Goal: Task Accomplishment & Management: Complete application form

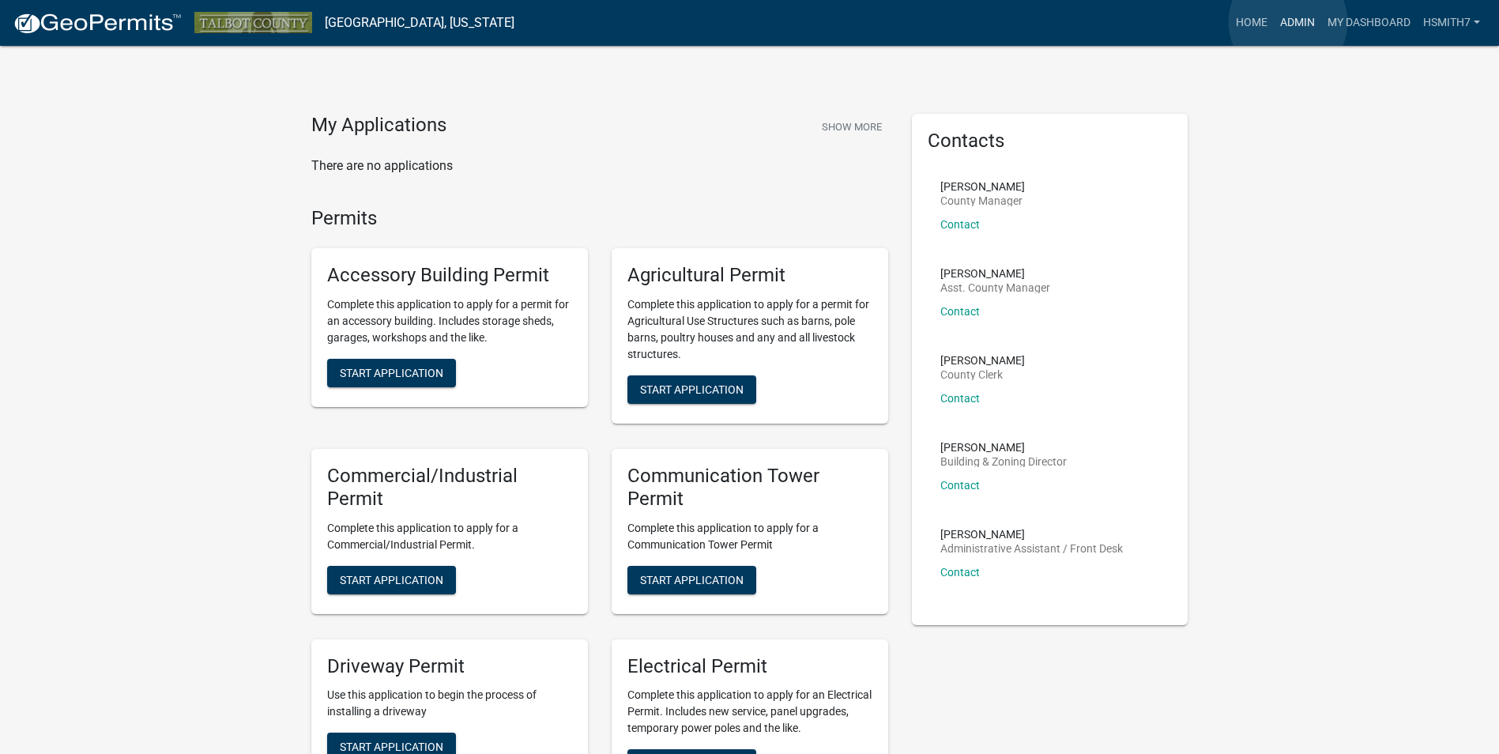
click at [1288, 22] on link "Admin" at bounding box center [1297, 23] width 47 height 30
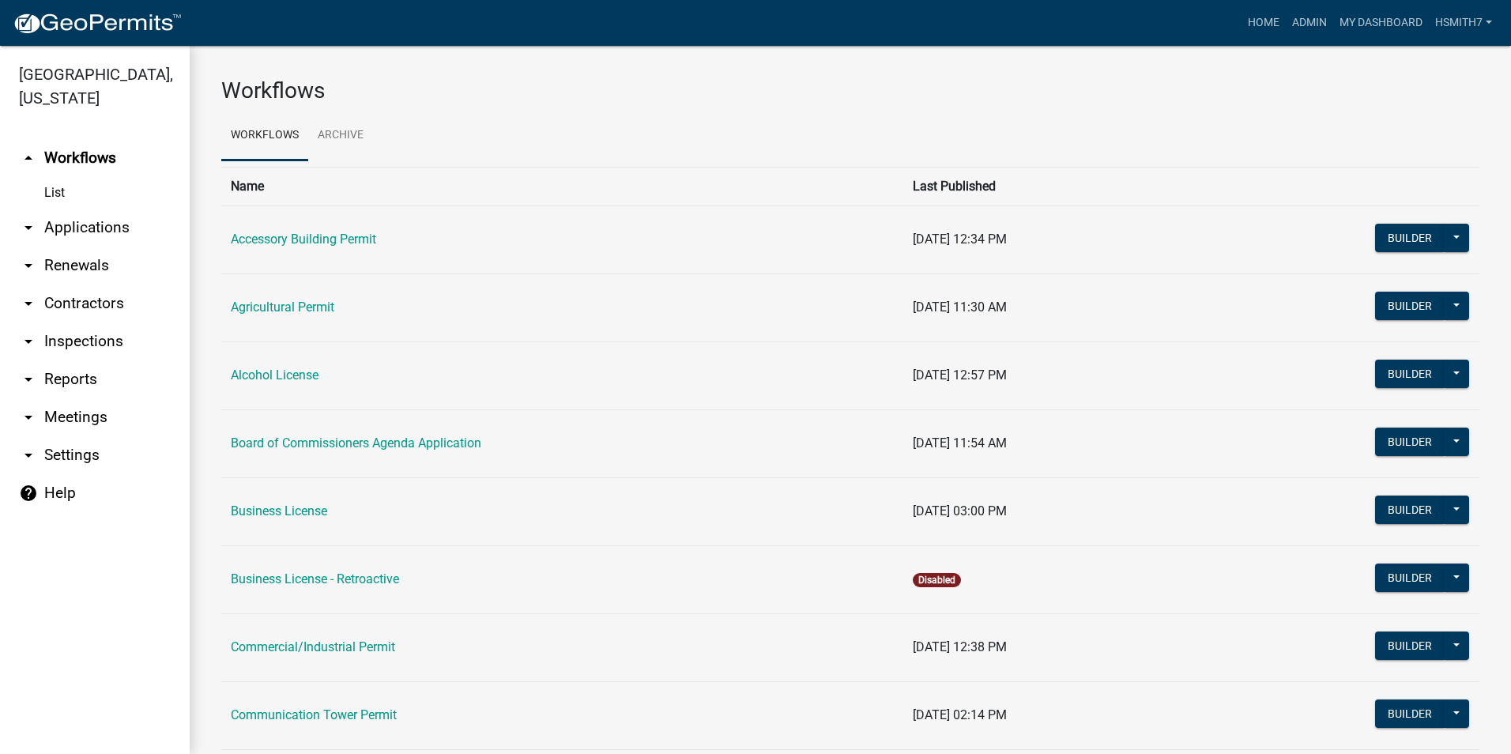
click at [100, 220] on link "arrow_drop_down Applications" at bounding box center [95, 228] width 190 height 38
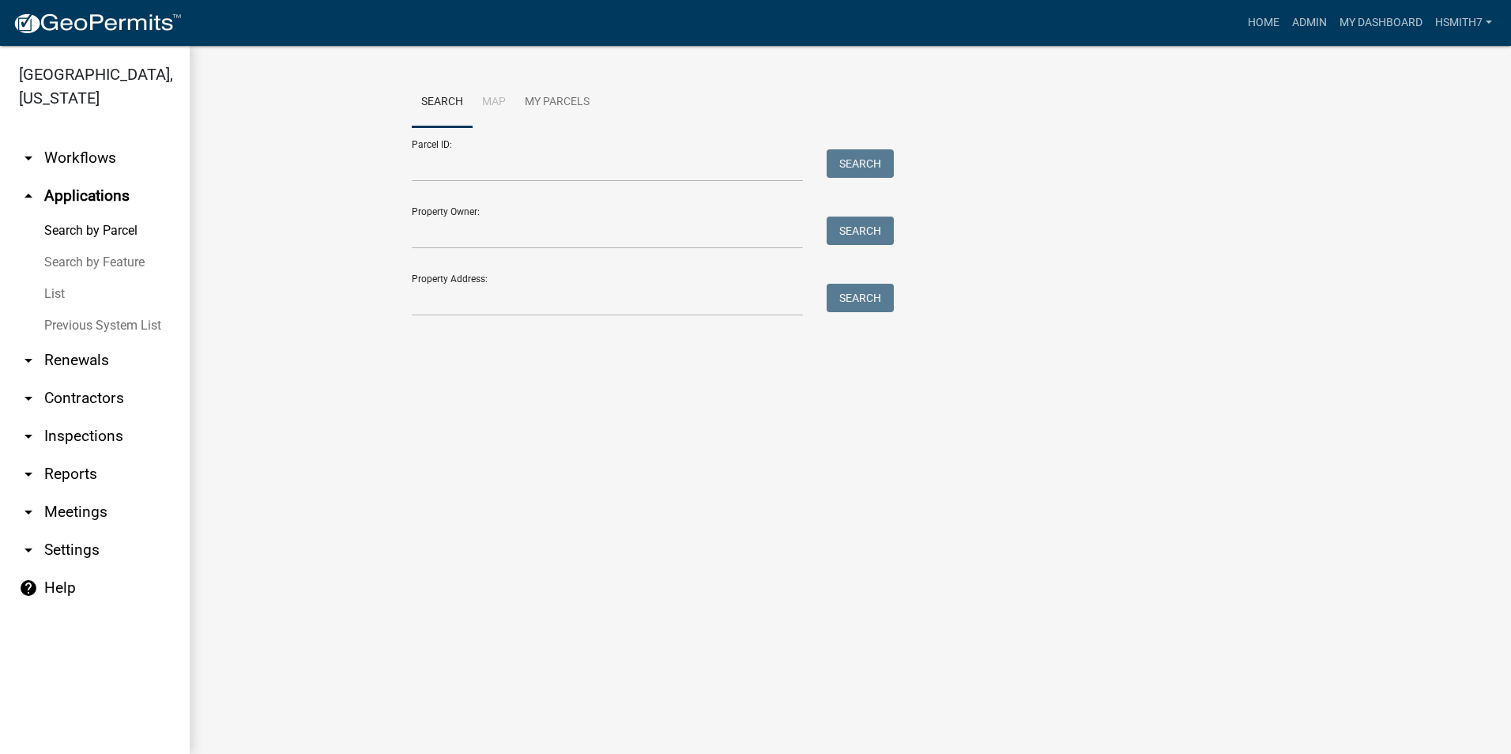
click at [62, 286] on link "List" at bounding box center [95, 294] width 190 height 32
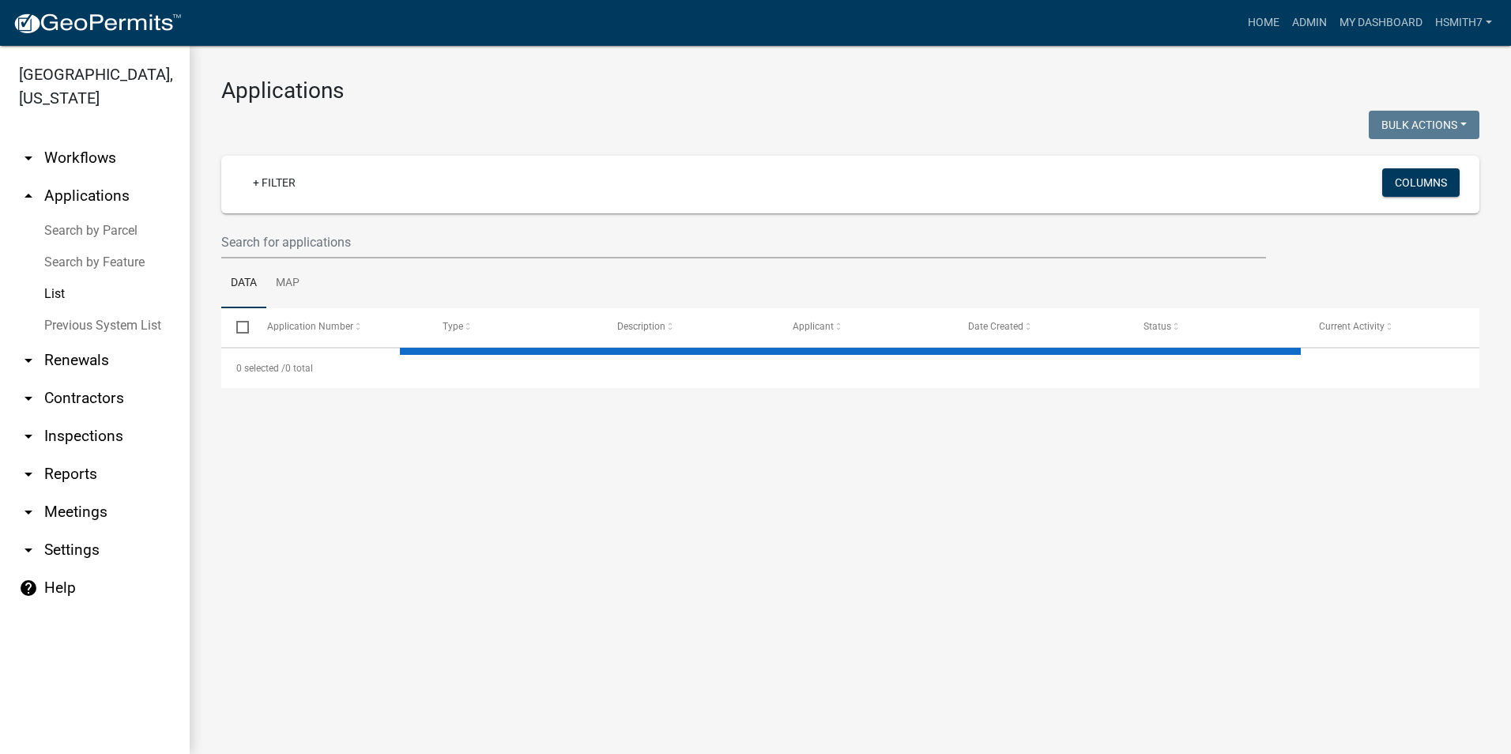
select select "3: 100"
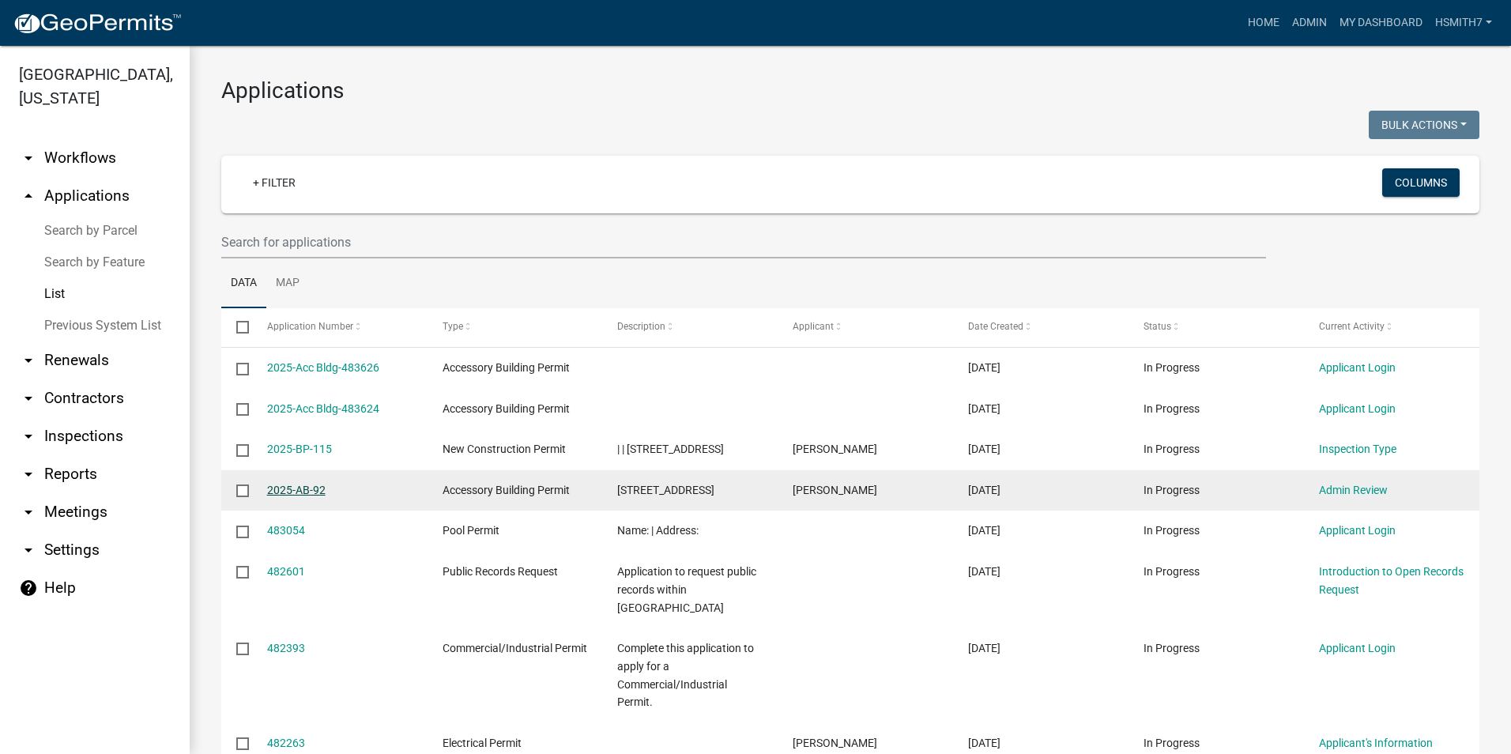
click at [315, 496] on link "2025-AB-92" at bounding box center [296, 490] width 58 height 13
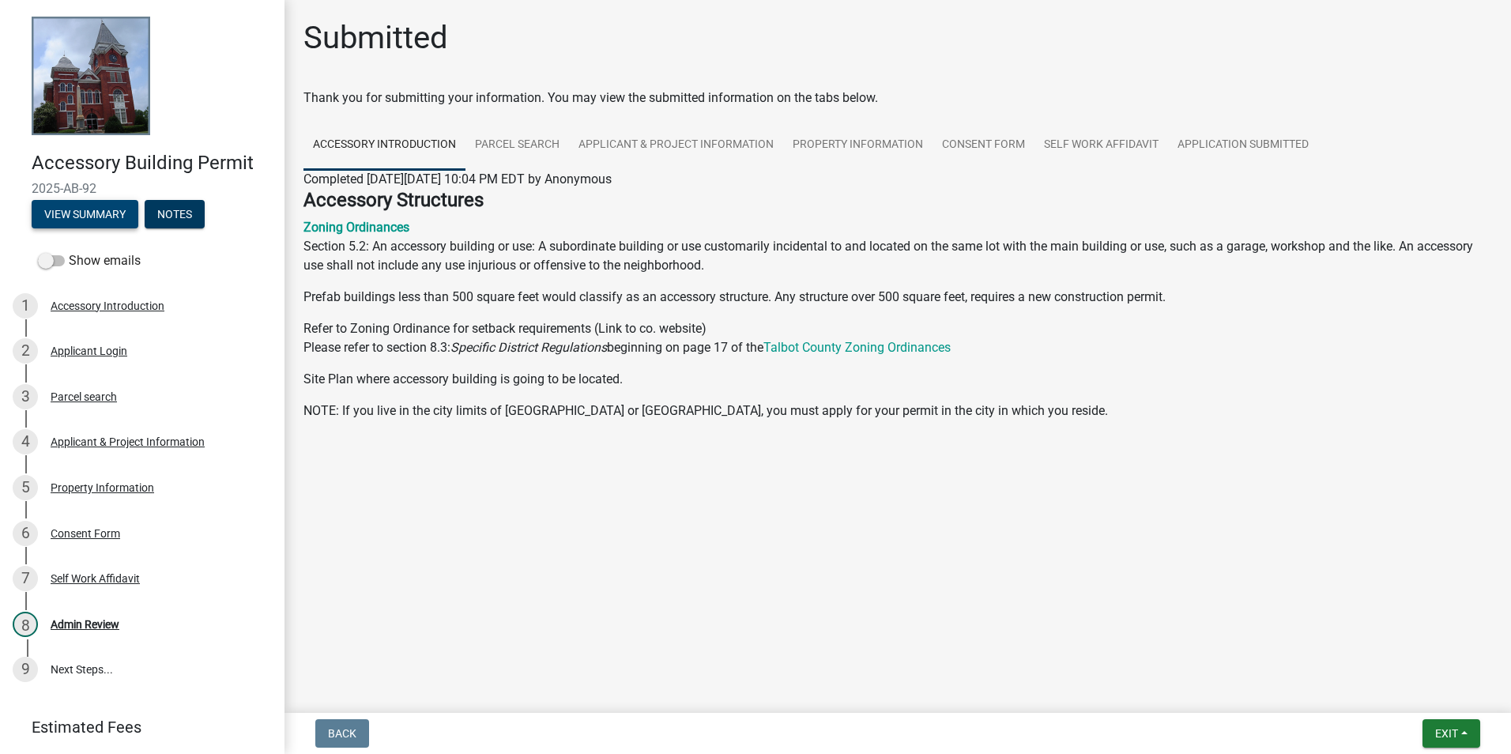
click at [52, 211] on button "View Summary" at bounding box center [85, 214] width 107 height 28
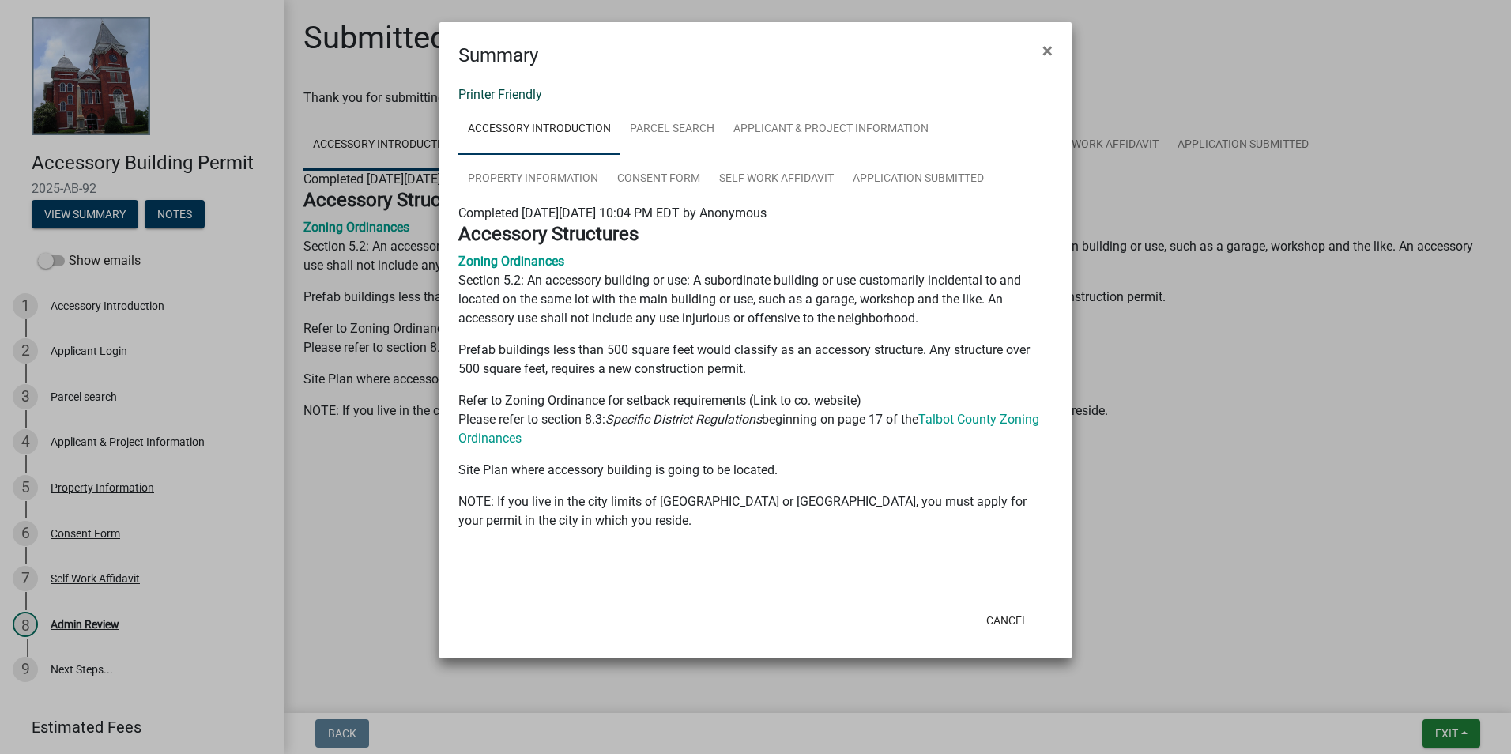
click at [492, 96] on link "Printer Friendly" at bounding box center [500, 94] width 84 height 15
click at [1010, 612] on button "Cancel" at bounding box center [1007, 620] width 67 height 28
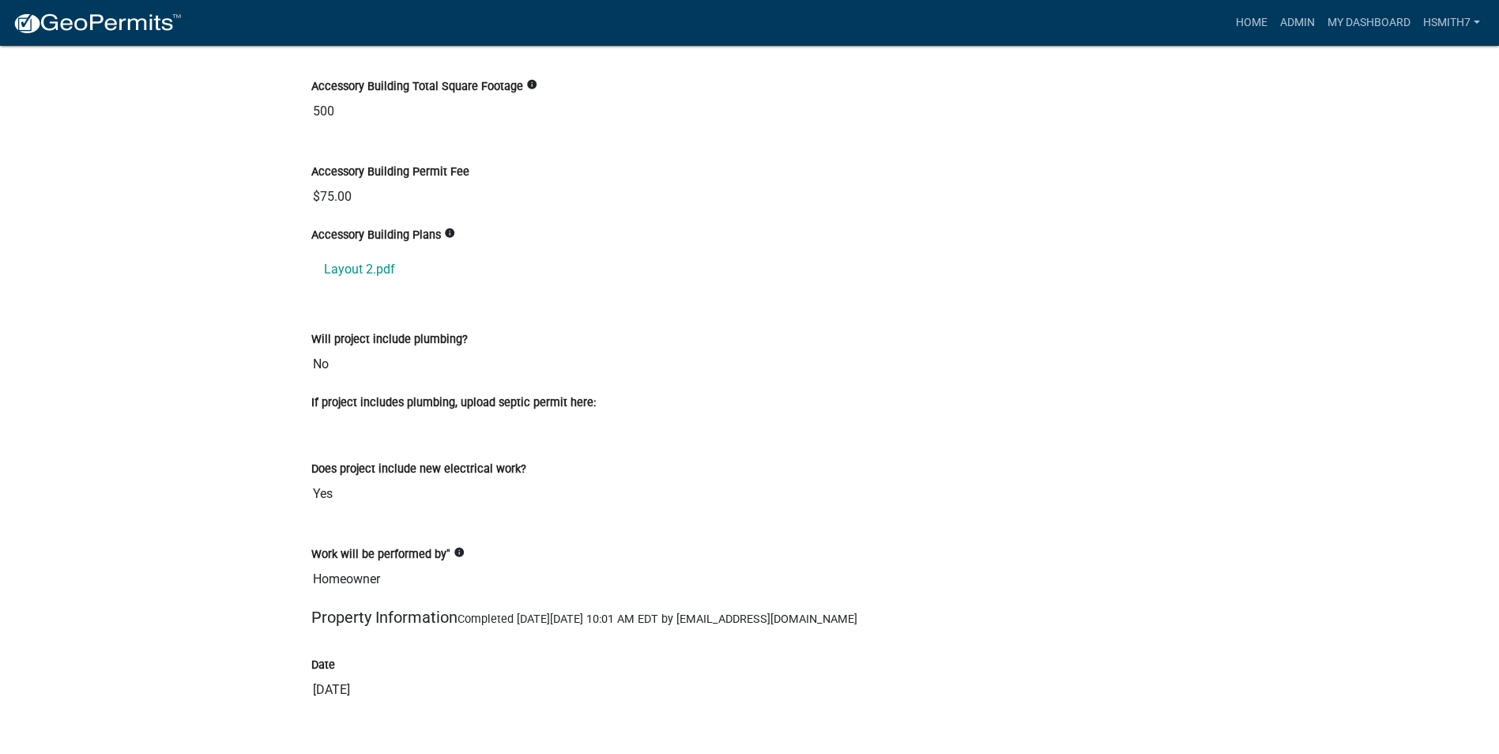
scroll to position [1739, 0]
click at [371, 265] on link "Layout 2.pdf" at bounding box center [749, 268] width 877 height 38
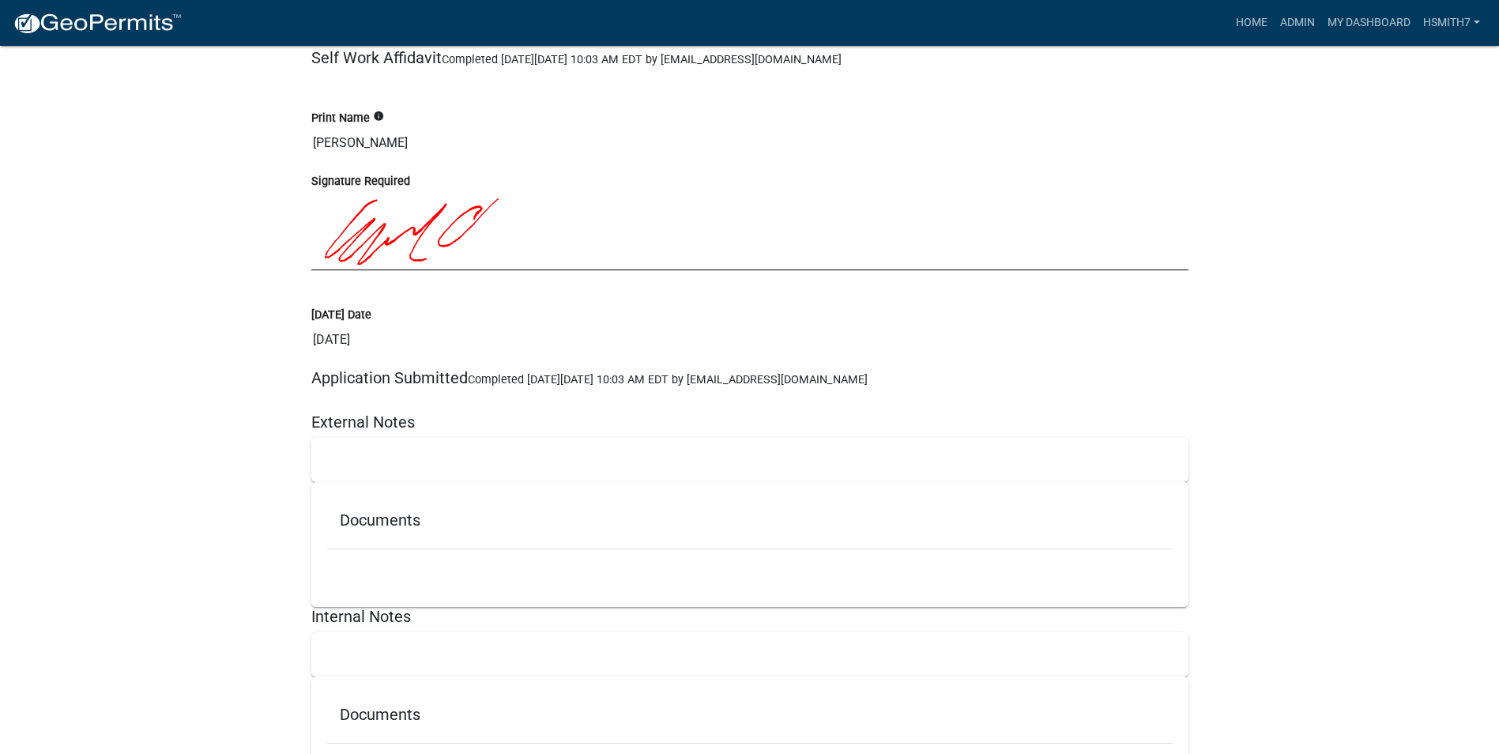
scroll to position [3537, 0]
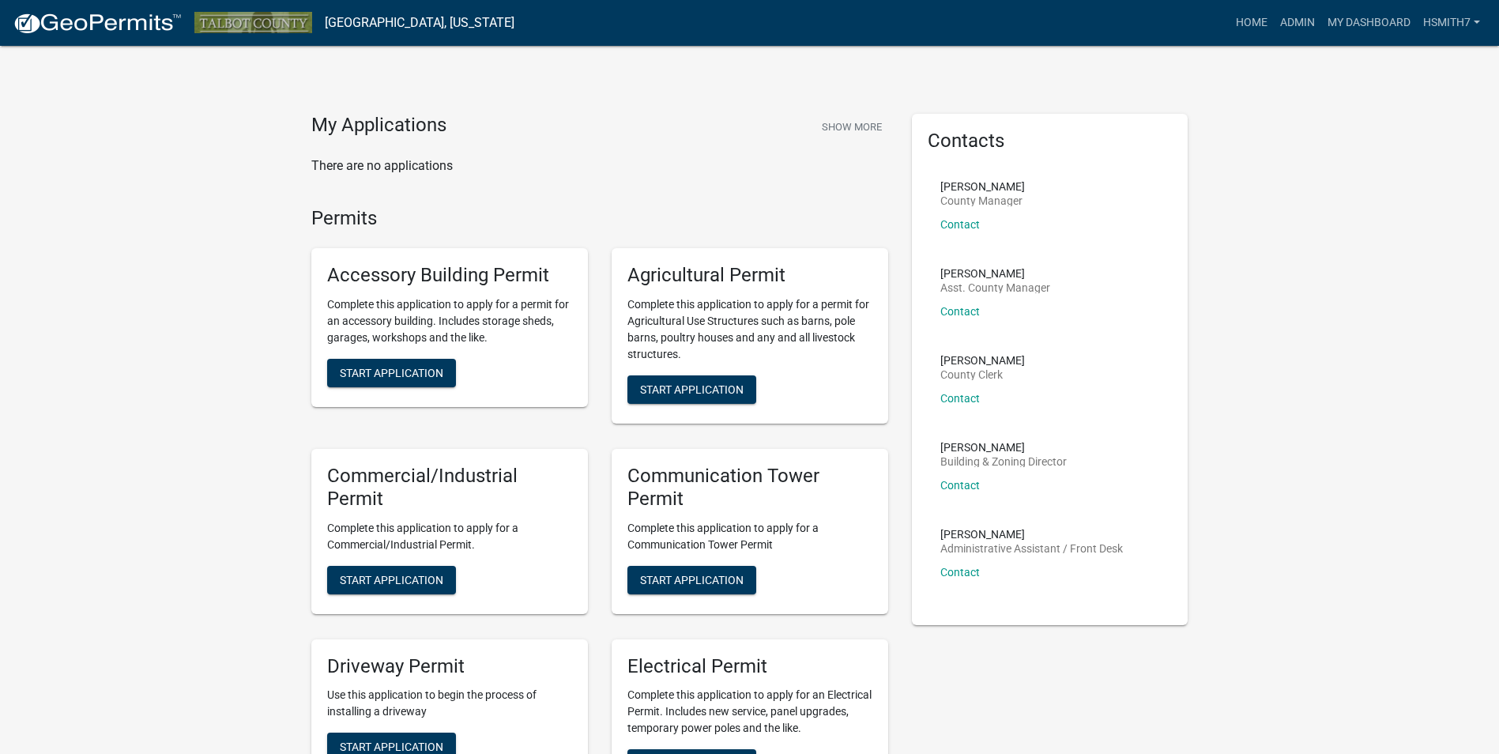
click at [1284, 38] on nav "Talbot County, Georgia more_horiz Home Admin My Dashboard hsmith7 Admin Account…" at bounding box center [749, 23] width 1499 height 46
click at [1283, 31] on link "Admin" at bounding box center [1297, 23] width 47 height 30
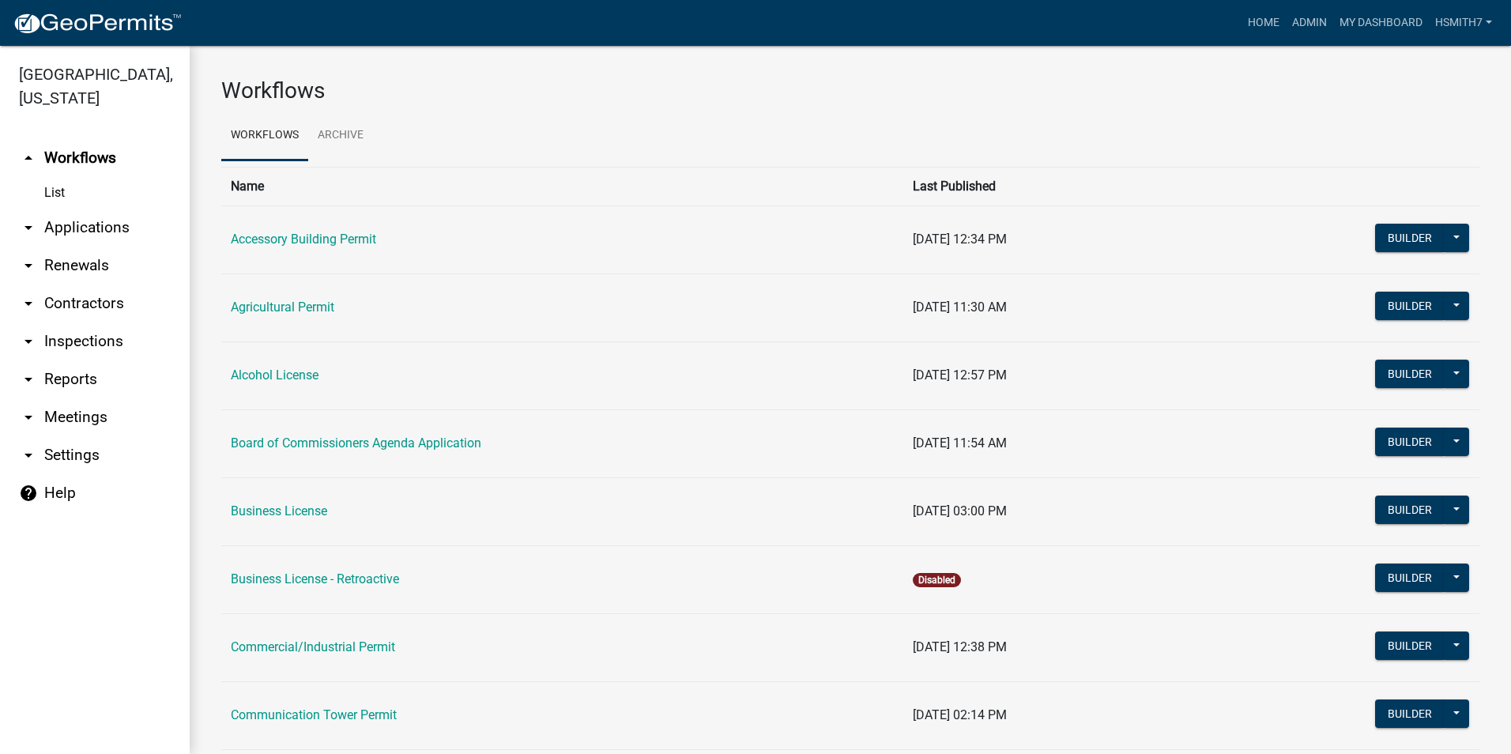
click at [83, 229] on link "arrow_drop_down Applications" at bounding box center [95, 228] width 190 height 38
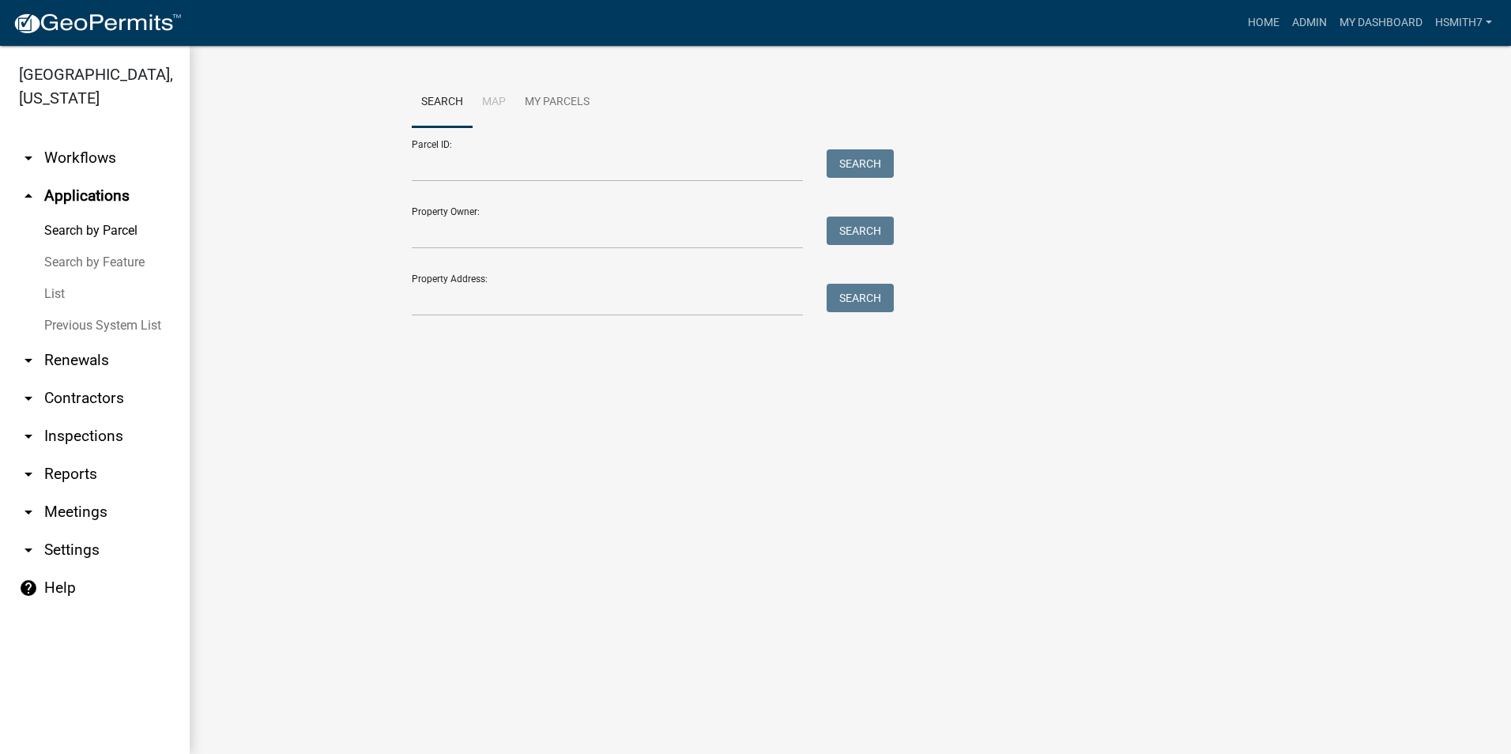
click at [41, 296] on link "List" at bounding box center [95, 294] width 190 height 32
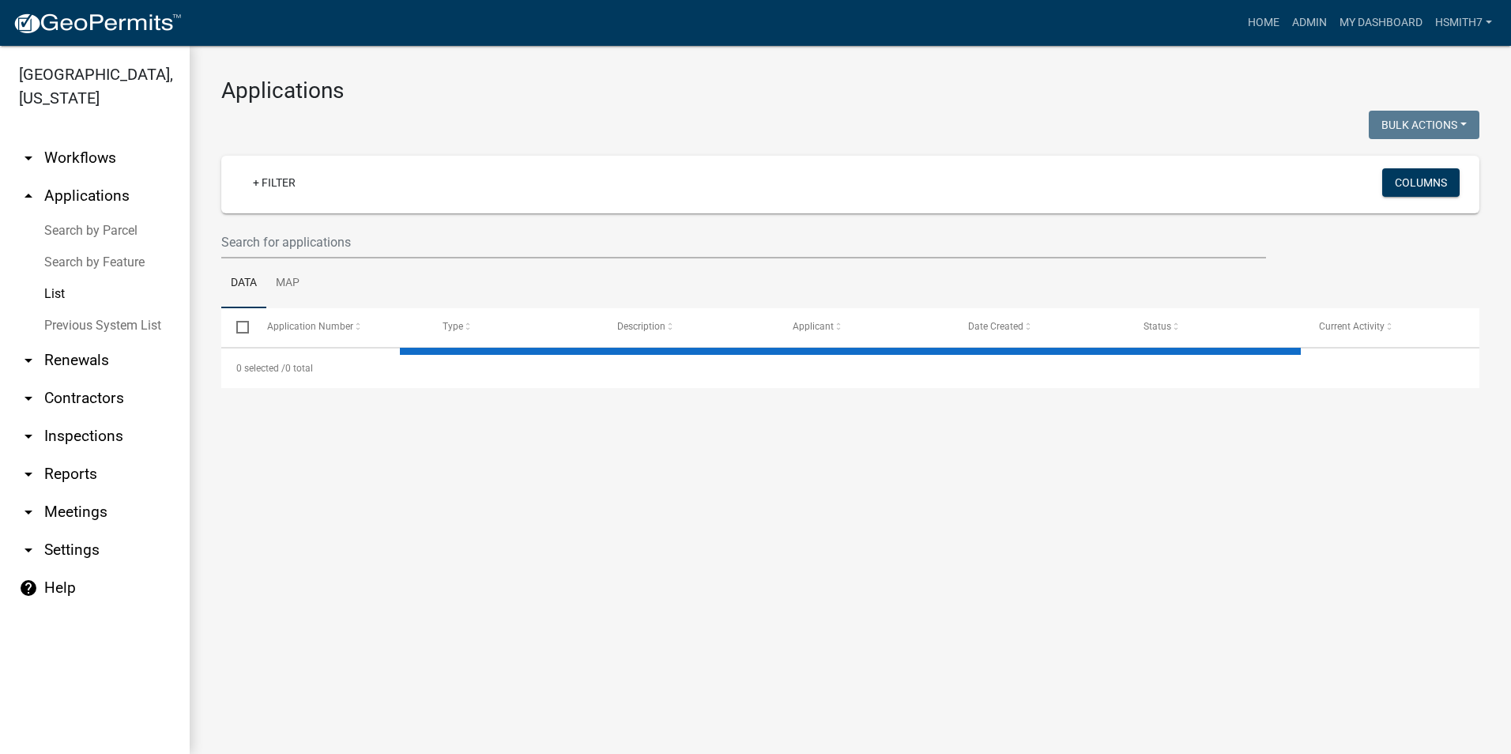
select select "3: 100"
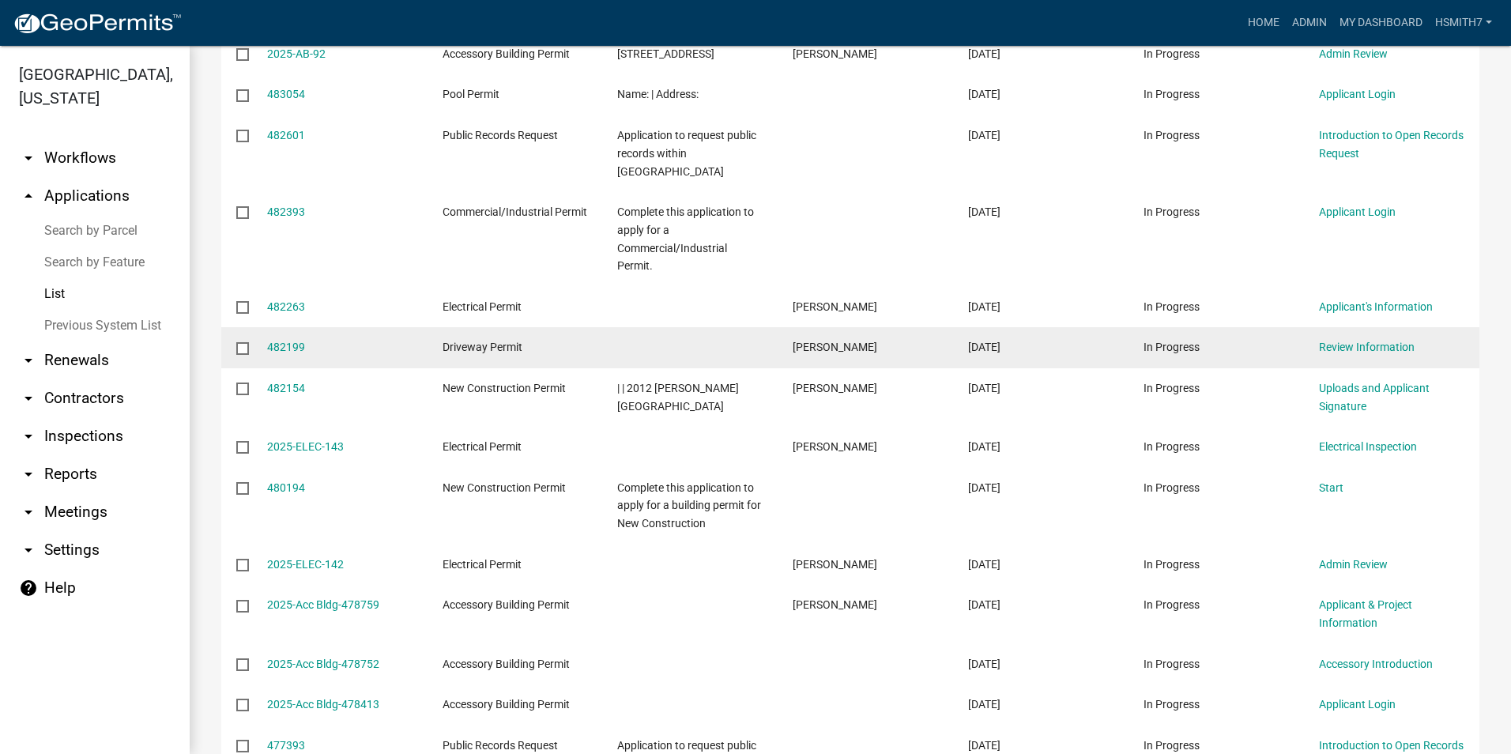
scroll to position [474, 0]
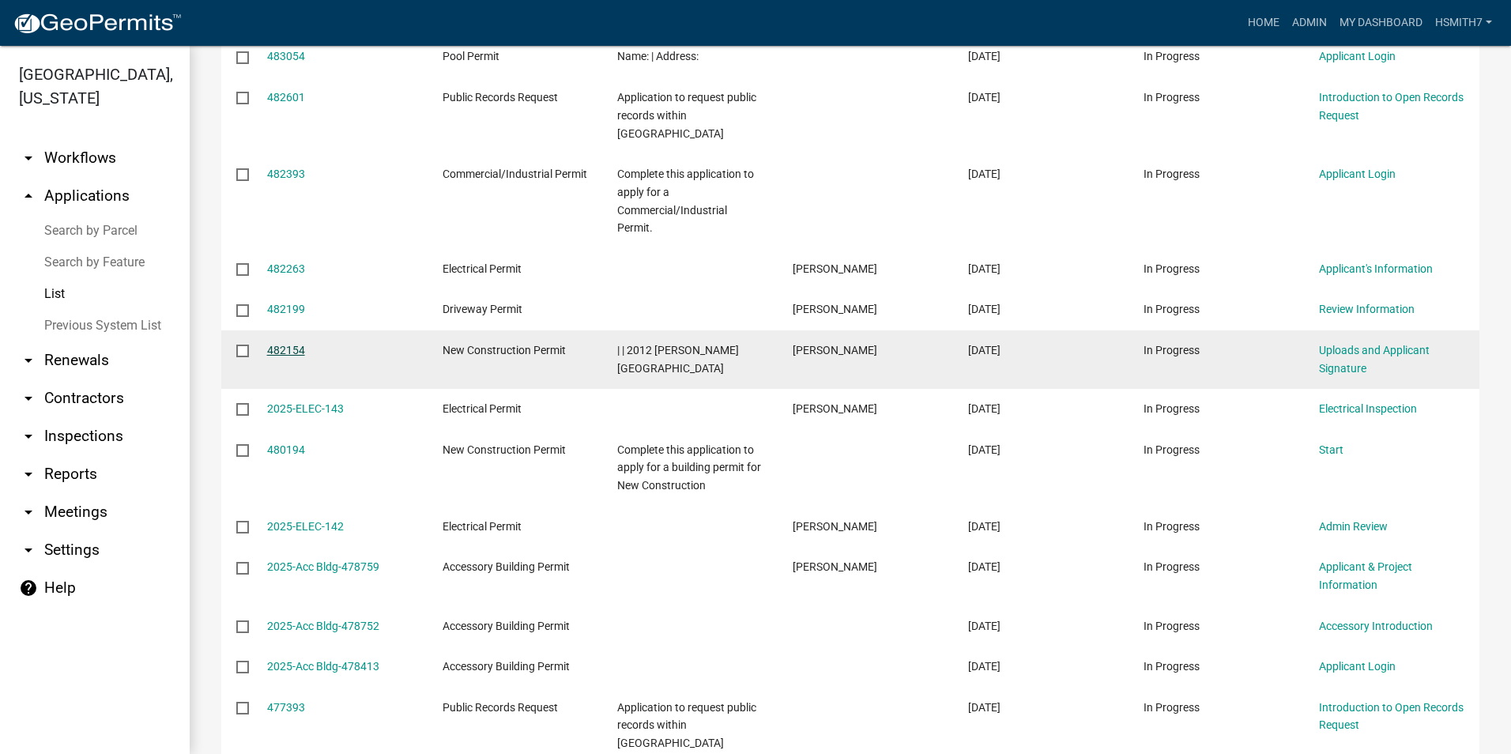
click at [278, 347] on link "482154" at bounding box center [286, 350] width 38 height 13
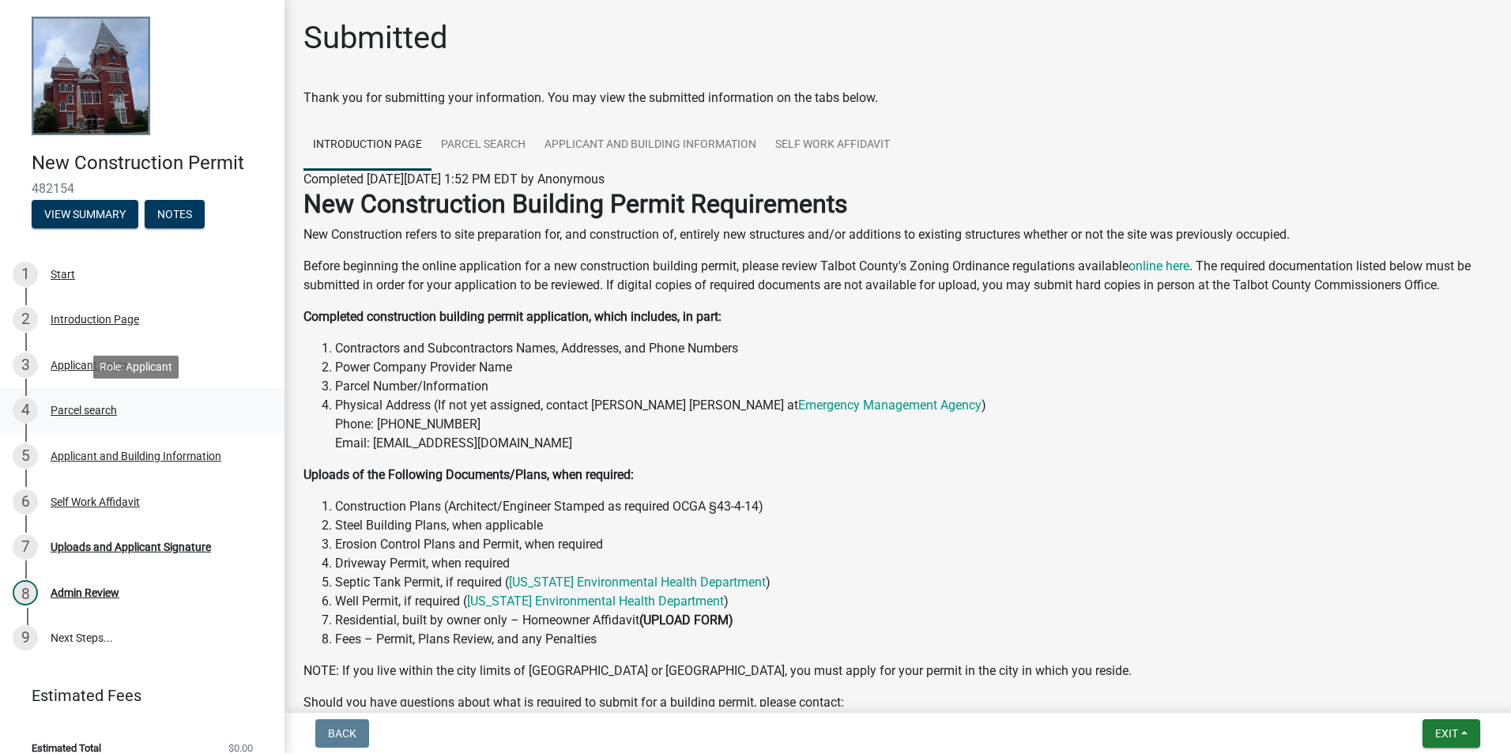
click at [171, 405] on div "4 Parcel search" at bounding box center [136, 410] width 247 height 25
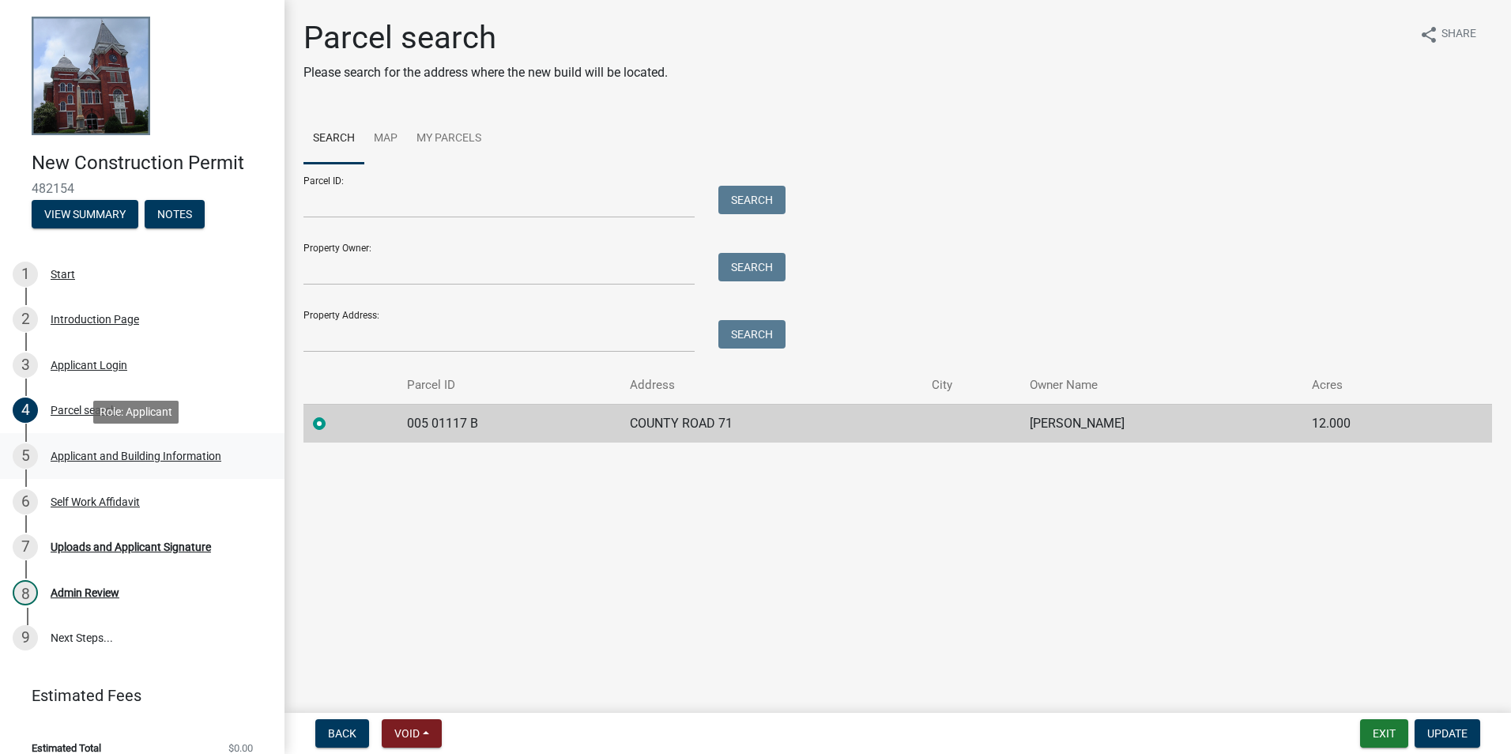
click at [167, 440] on link "5 Applicant and Building Information" at bounding box center [142, 456] width 285 height 46
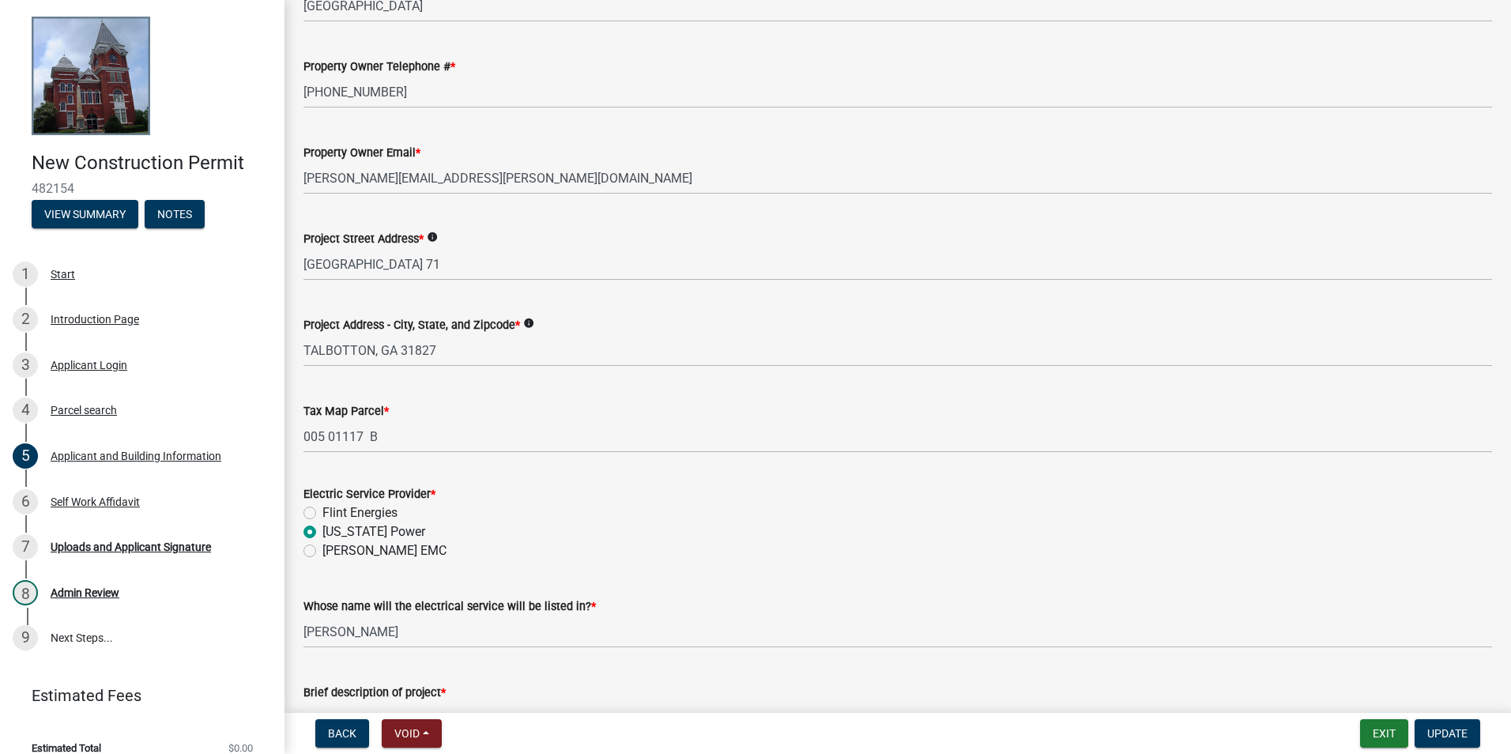
scroll to position [632, 0]
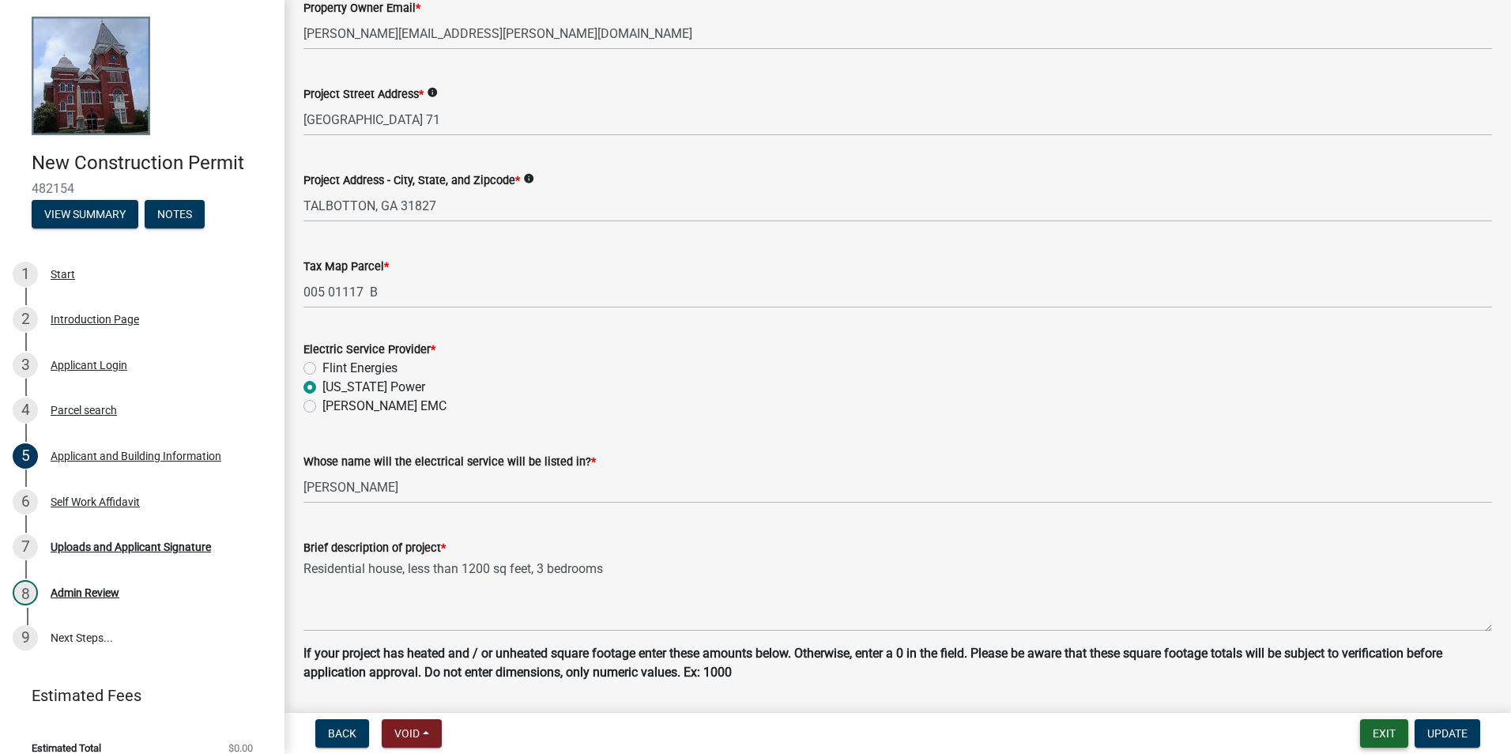
click at [1383, 729] on button "Exit" at bounding box center [1384, 733] width 48 height 28
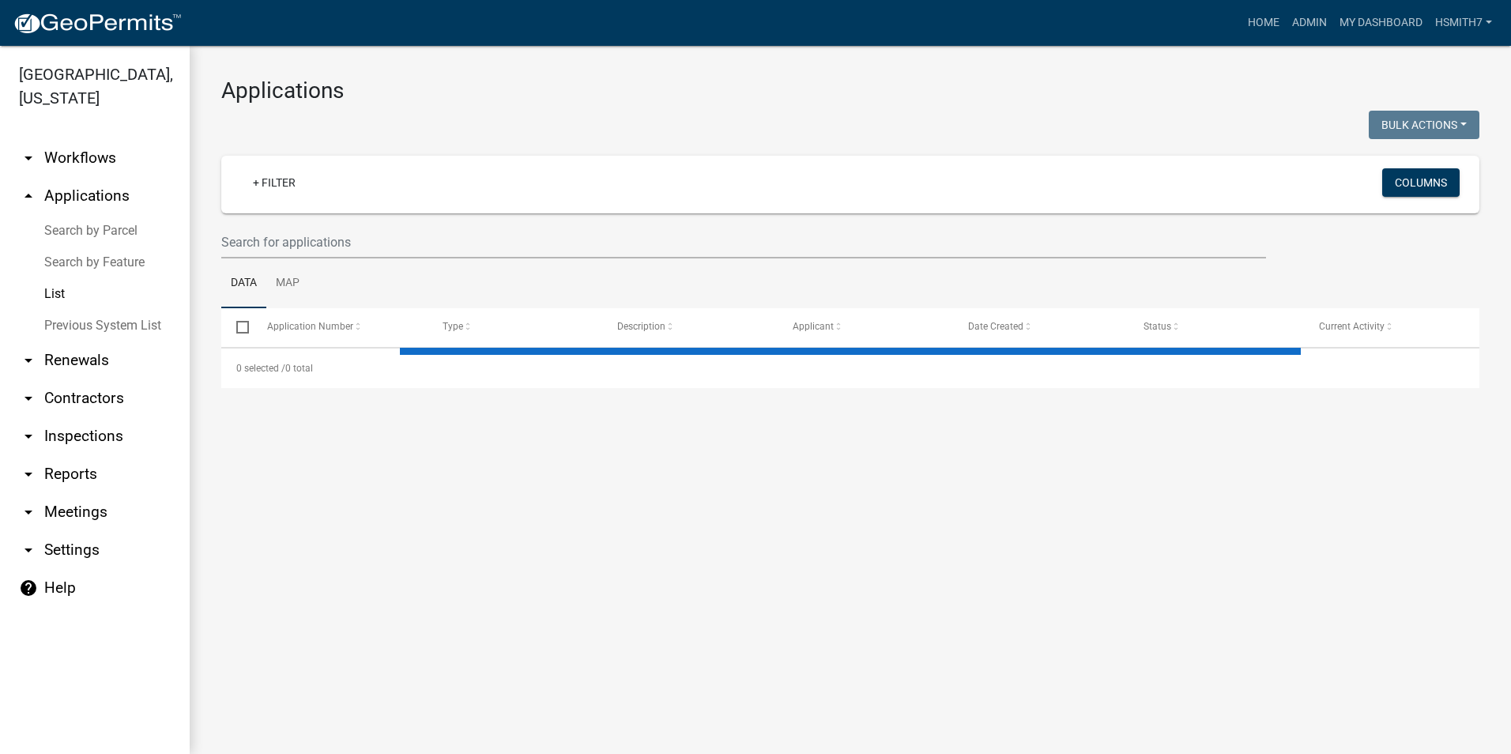
select select "3: 100"
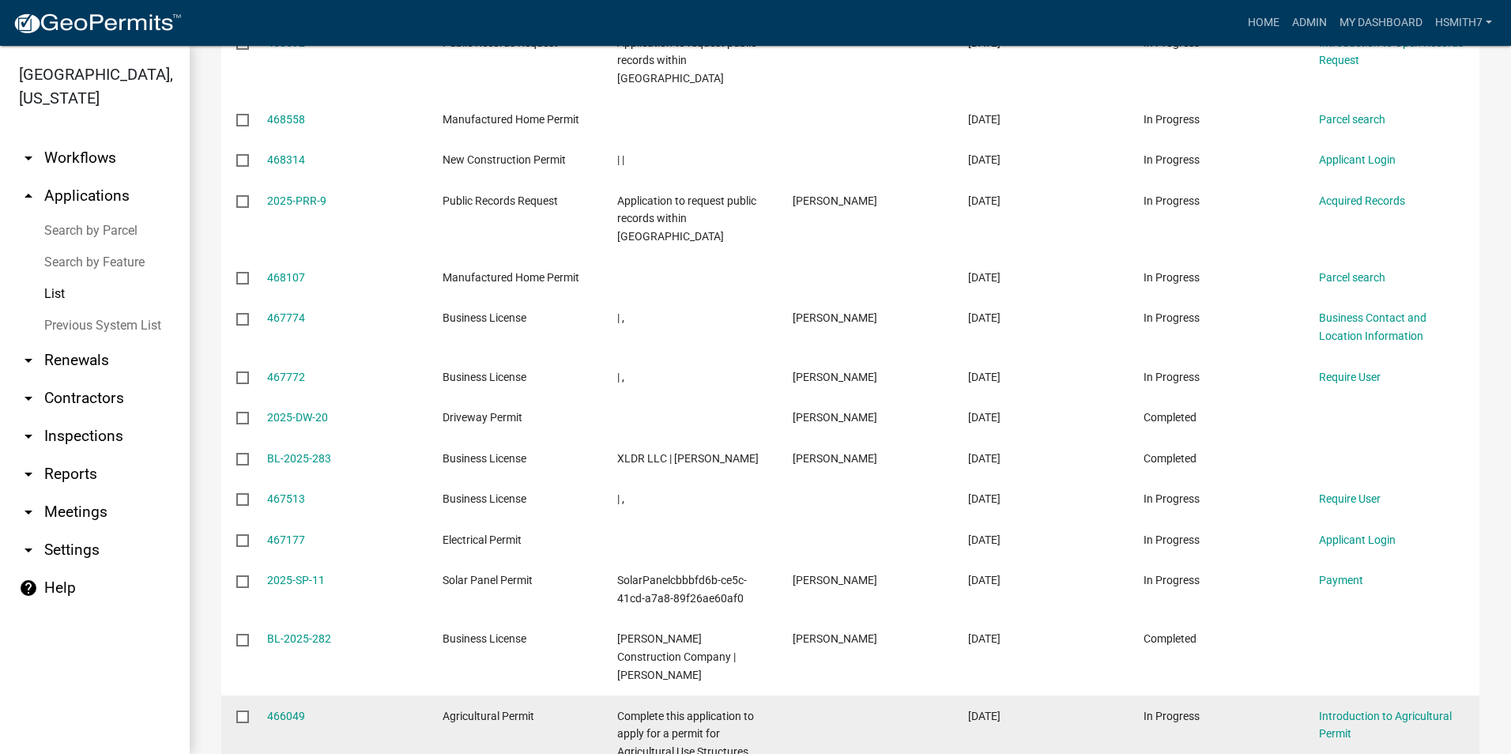
scroll to position [3240, 0]
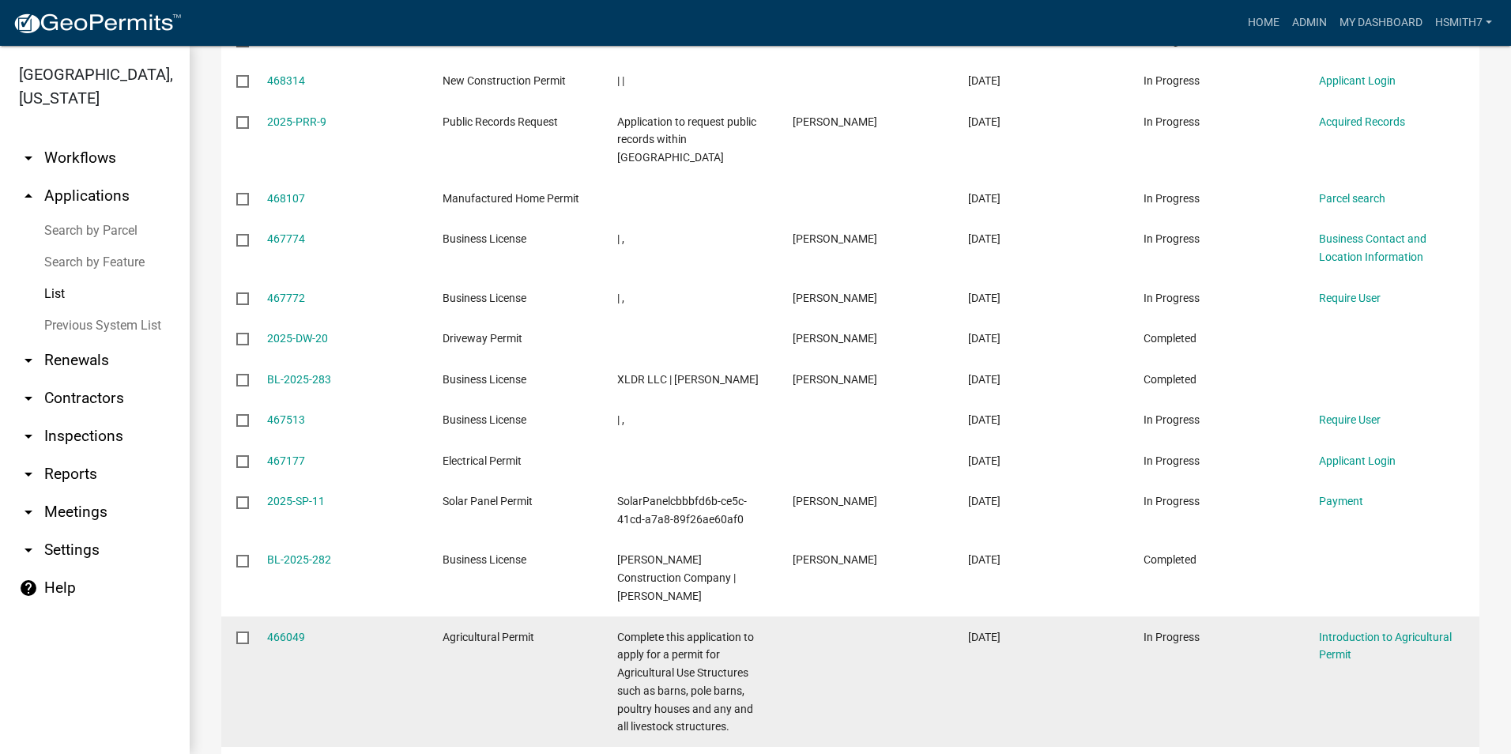
click at [973, 631] on span "08/19/2025" at bounding box center [984, 637] width 32 height 13
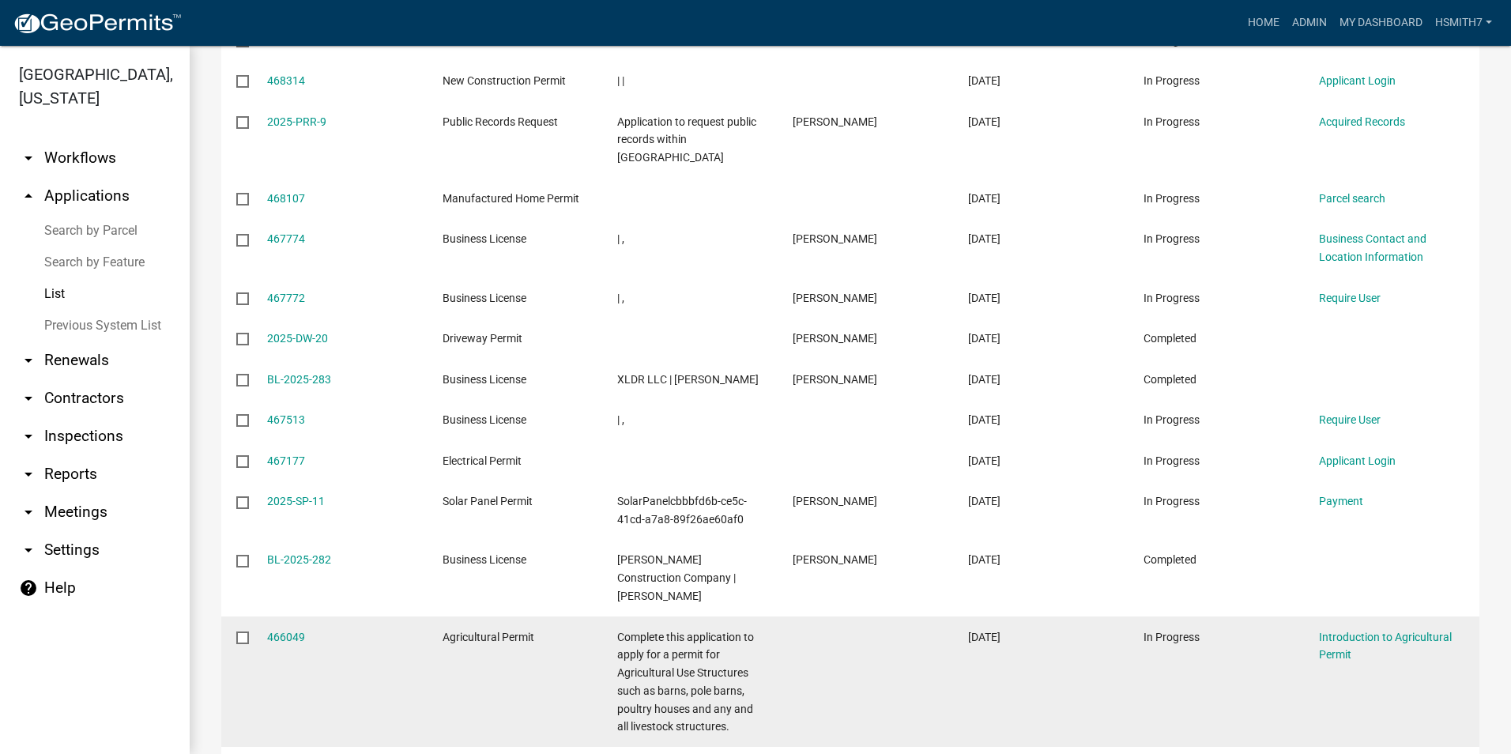
click at [547, 616] on datatable-body-cell "Agricultural Permit" at bounding box center [514, 681] width 175 height 130
click at [576, 628] on div "Agricultural Permit" at bounding box center [515, 637] width 145 height 18
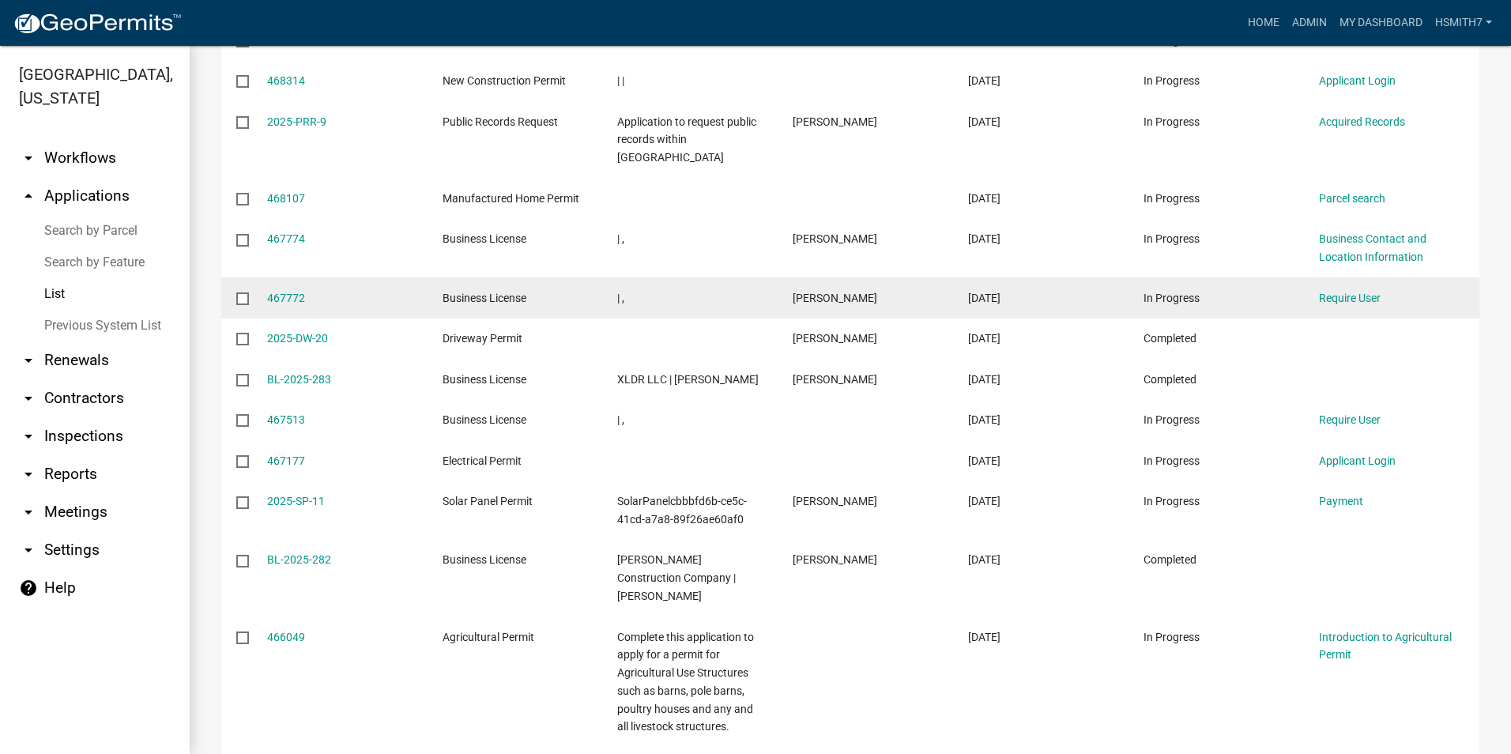
click at [1025, 277] on datatable-body-cell "08/22/2025" at bounding box center [1040, 297] width 175 height 41
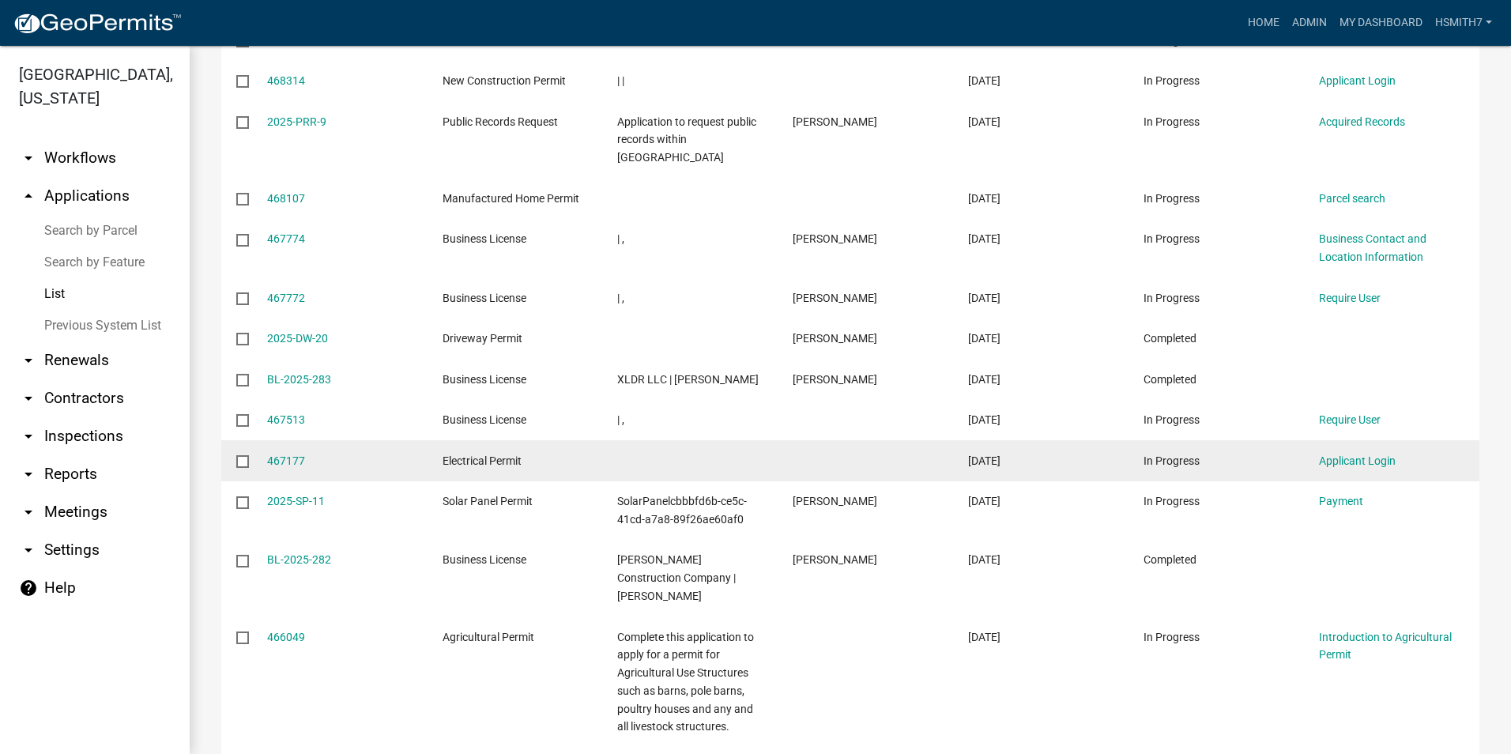
click at [1091, 452] on div "08/21/2025" at bounding box center [1040, 461] width 145 height 18
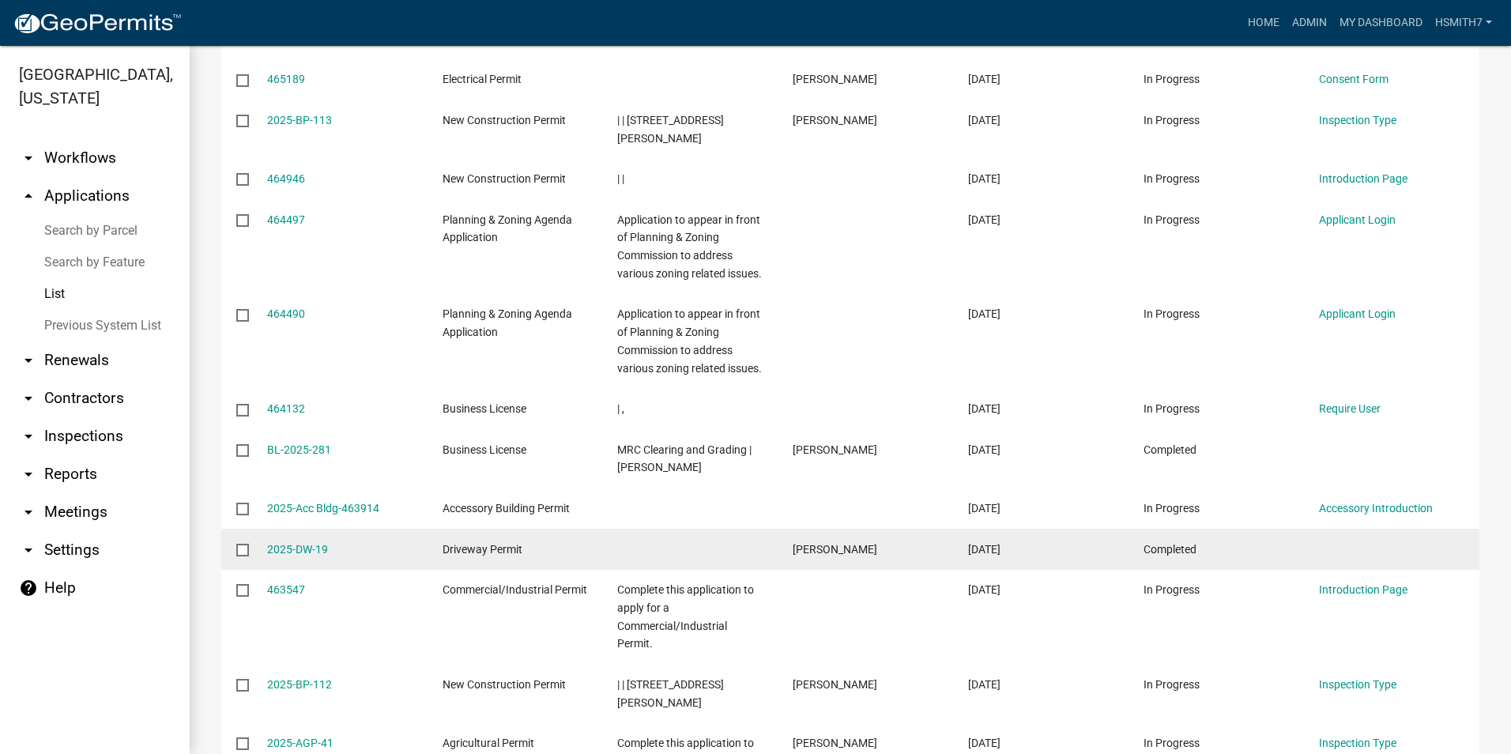
scroll to position [4426, 0]
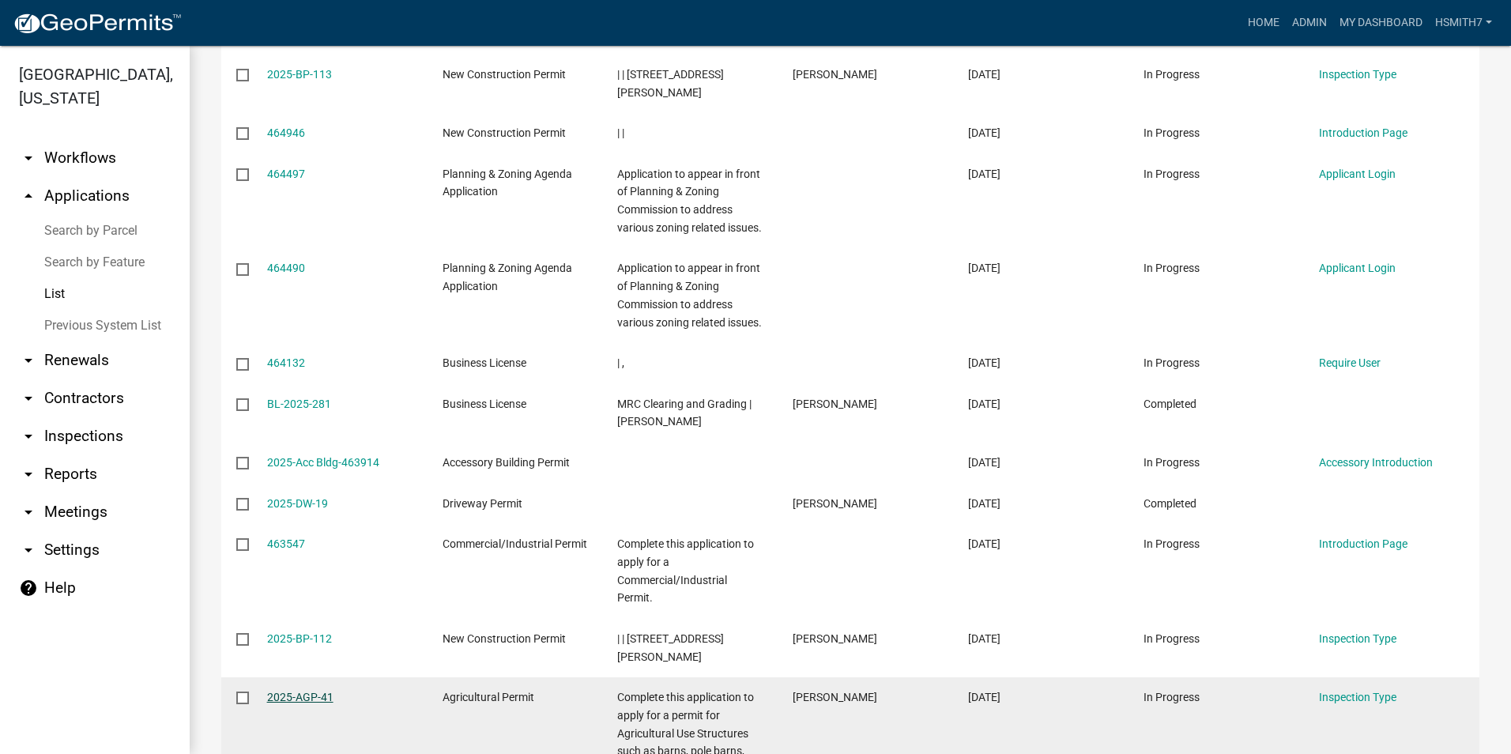
click at [268, 691] on link "2025-AGP-41" at bounding box center [300, 697] width 66 height 13
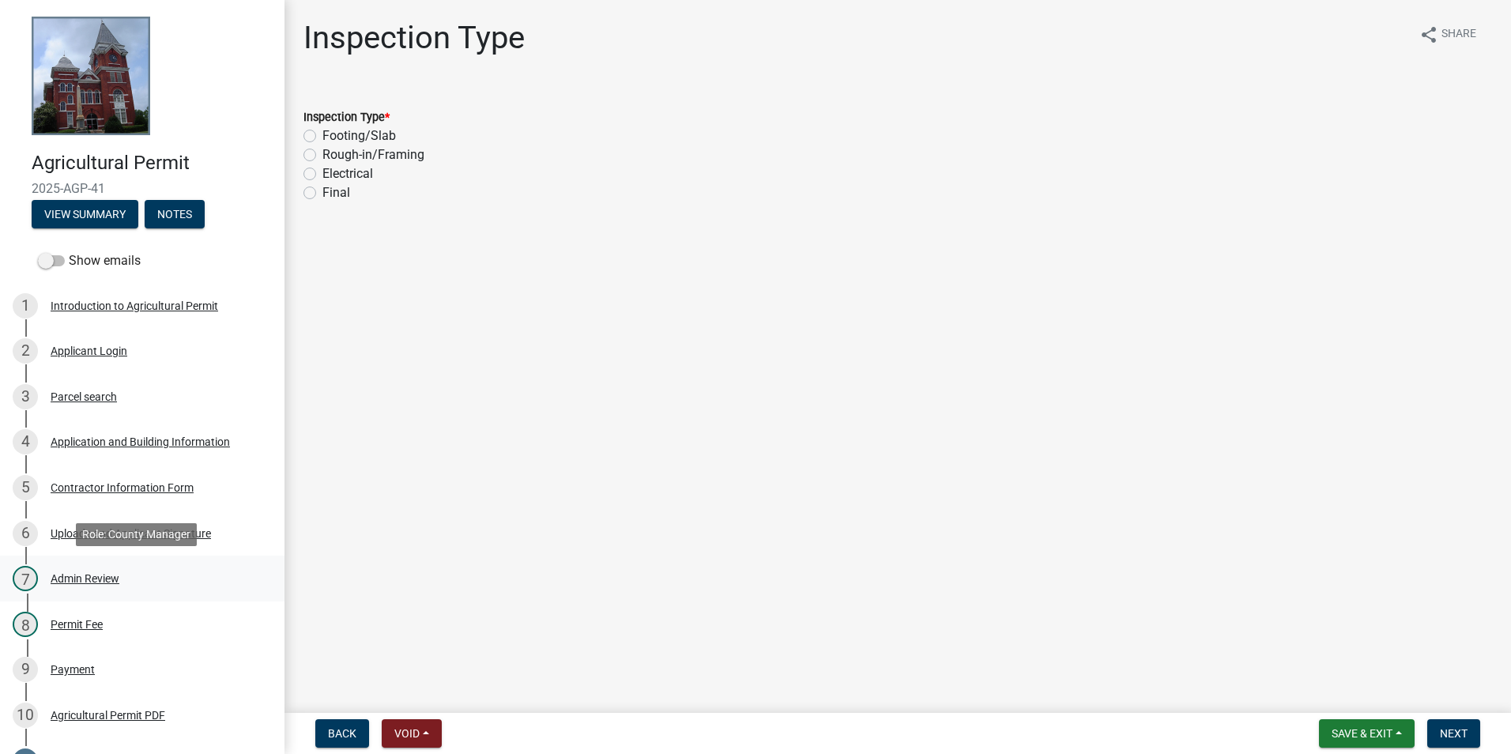
click at [91, 600] on link "7 Admin Review" at bounding box center [142, 579] width 285 height 46
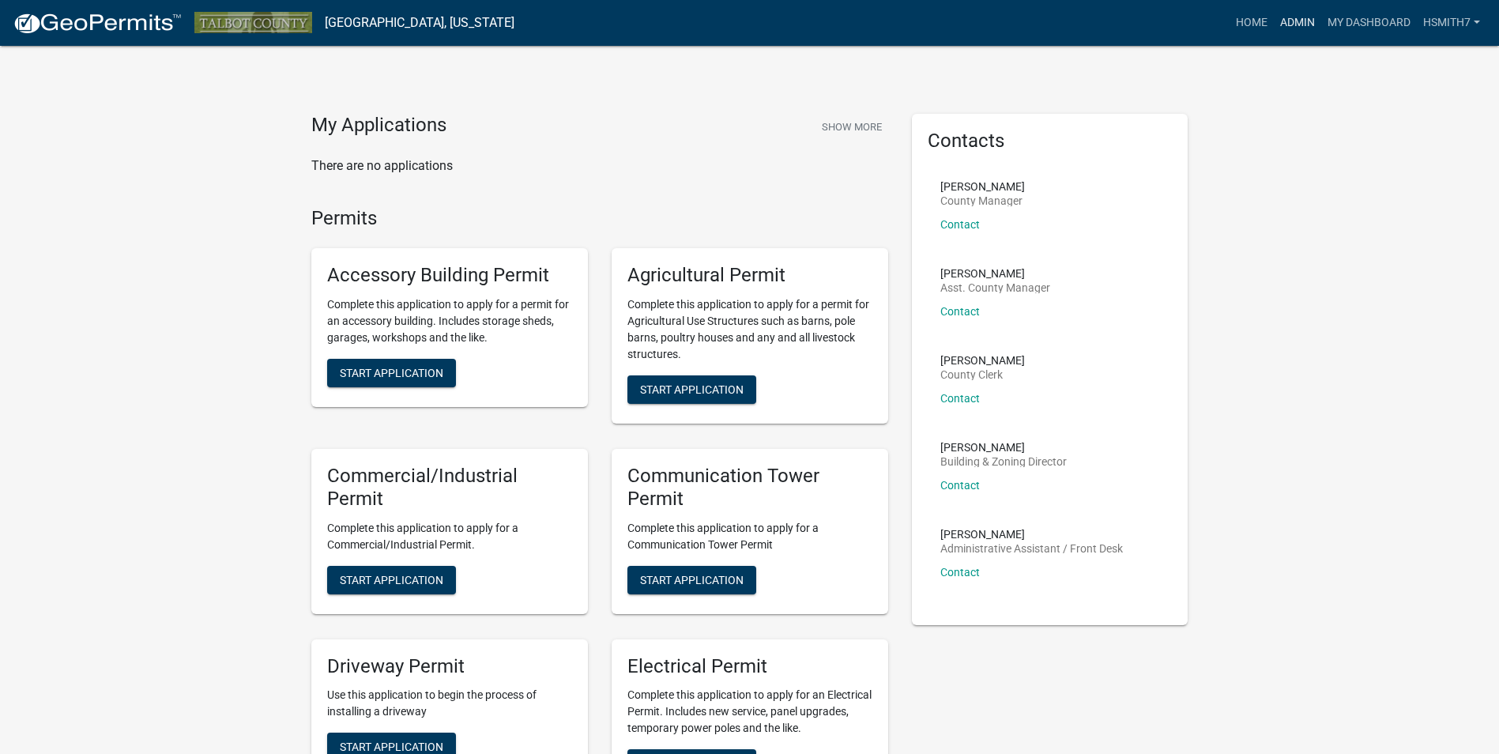
click at [1306, 18] on link "Admin" at bounding box center [1297, 23] width 47 height 30
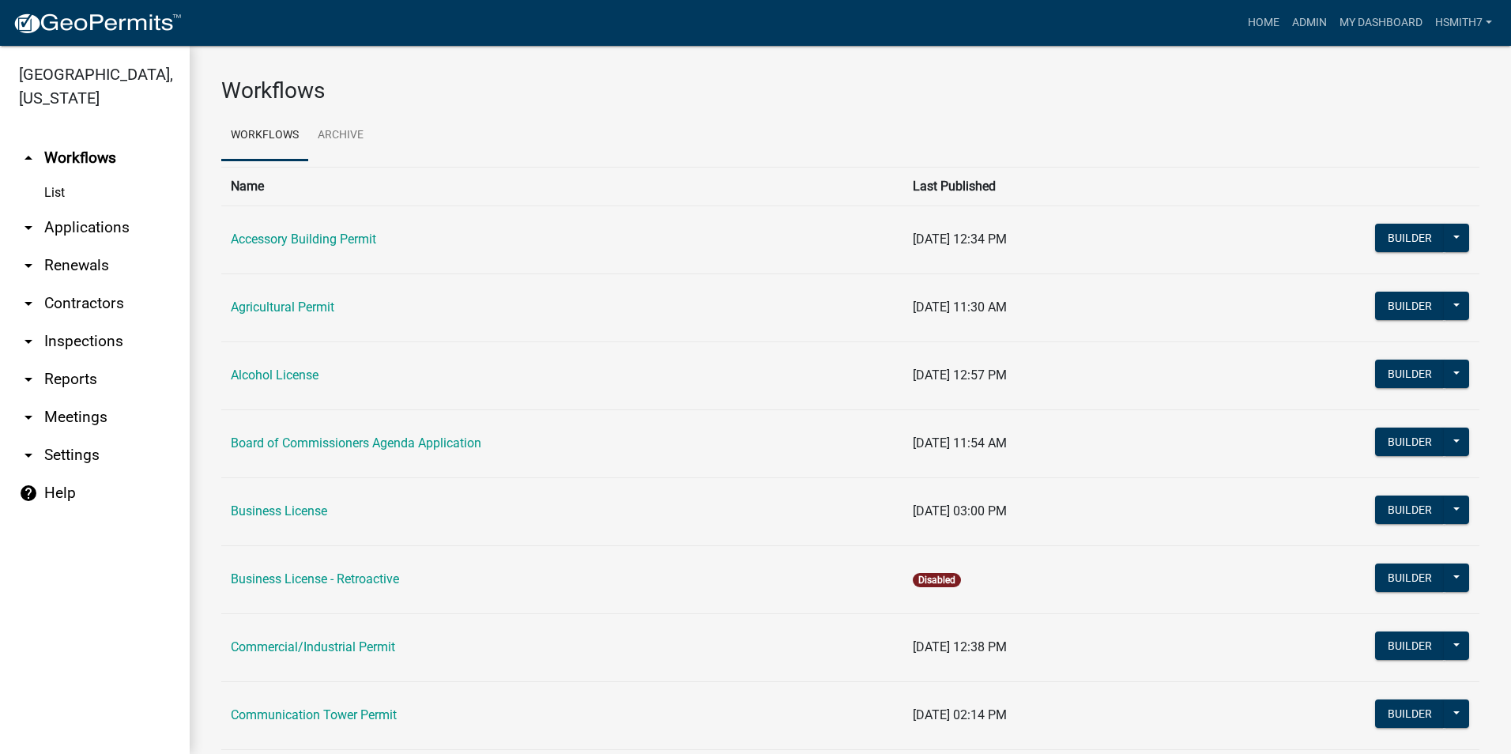
click at [54, 233] on link "arrow_drop_down Applications" at bounding box center [95, 228] width 190 height 38
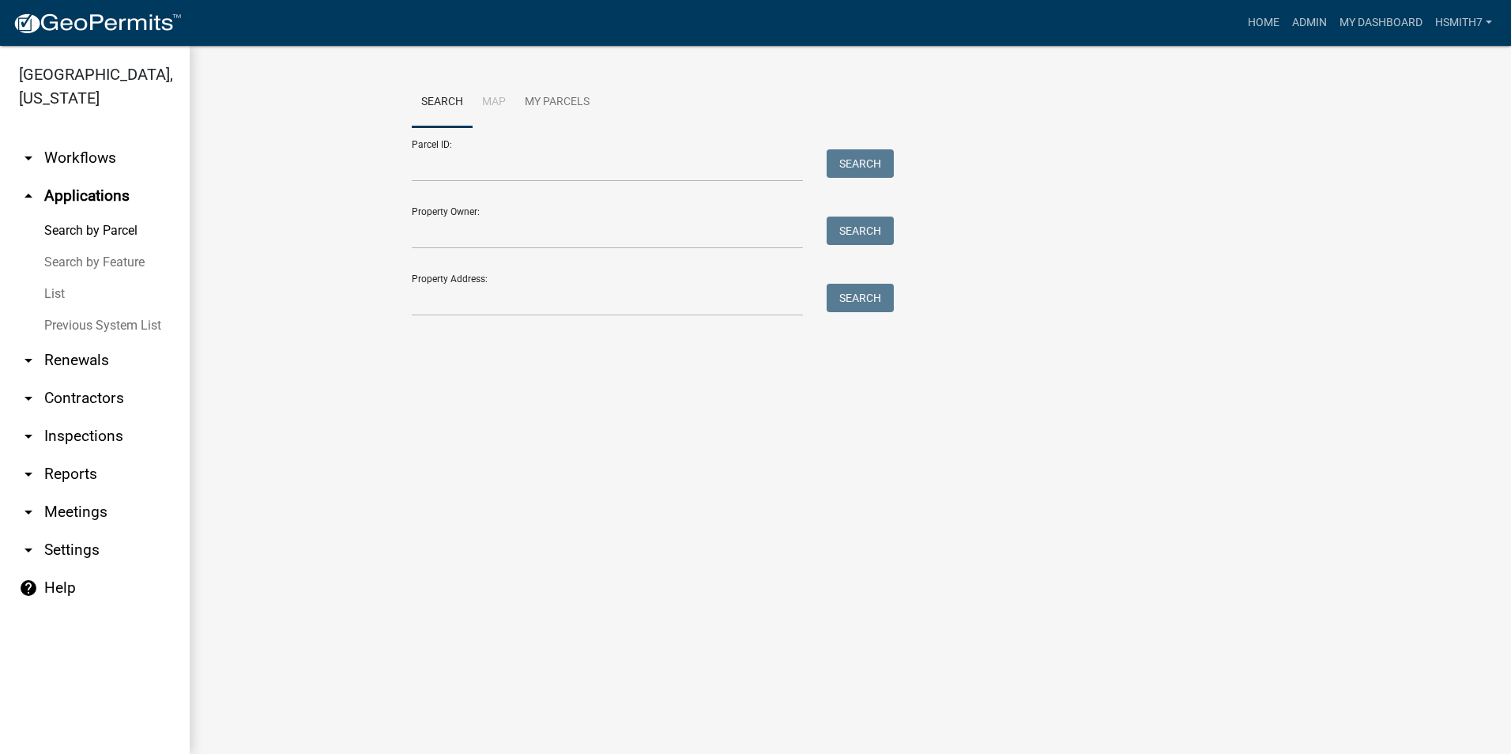
click at [59, 296] on link "List" at bounding box center [95, 294] width 190 height 32
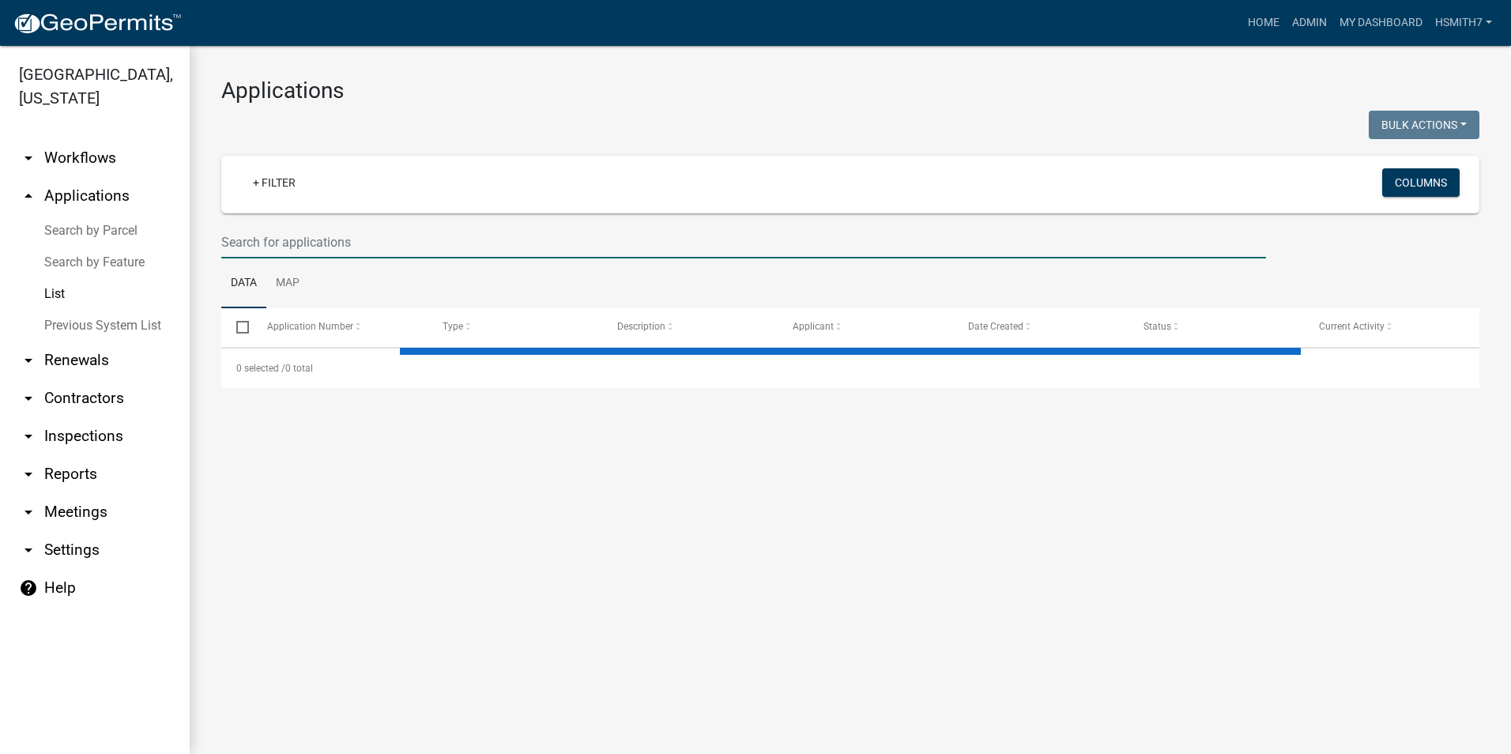
click at [322, 231] on input "text" at bounding box center [743, 242] width 1045 height 32
select select "3: 100"
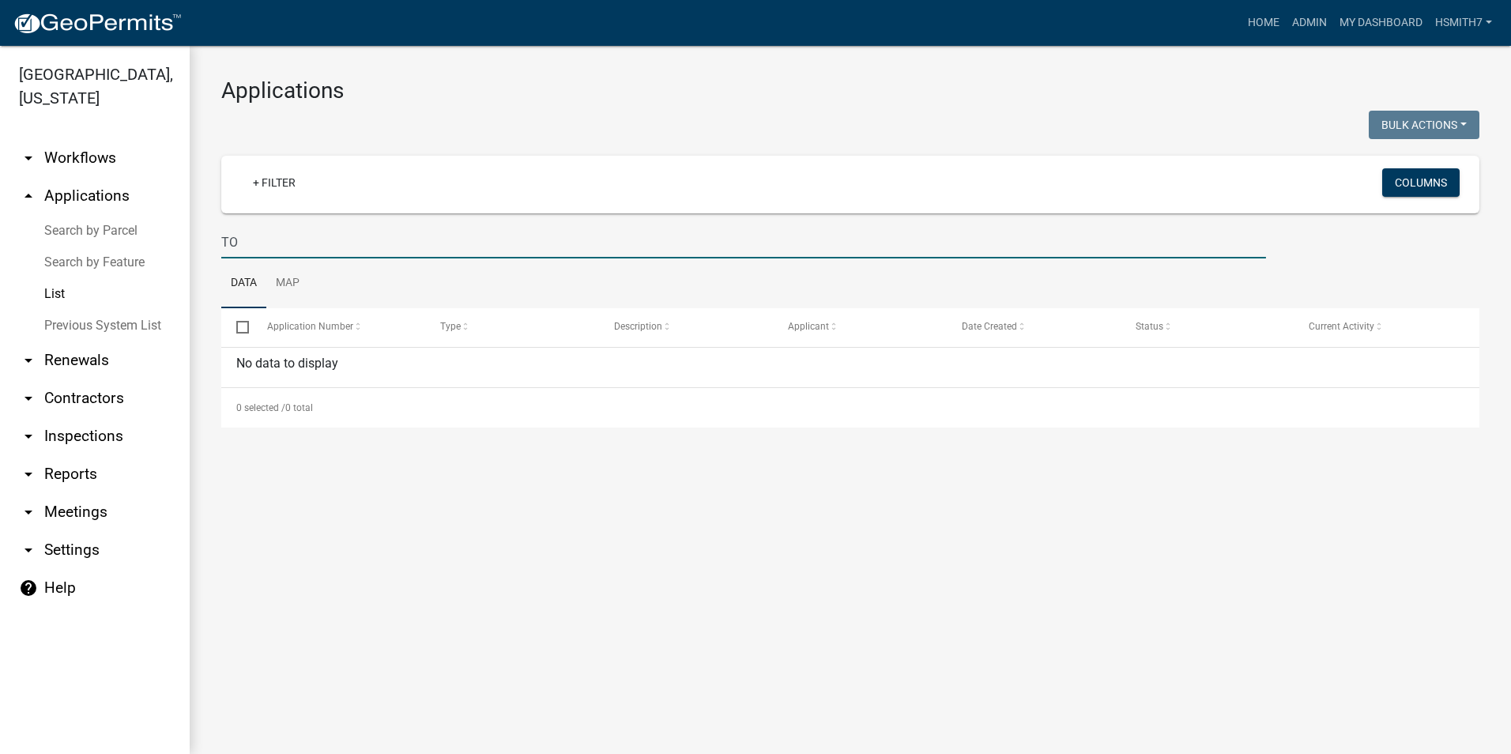
type input "T"
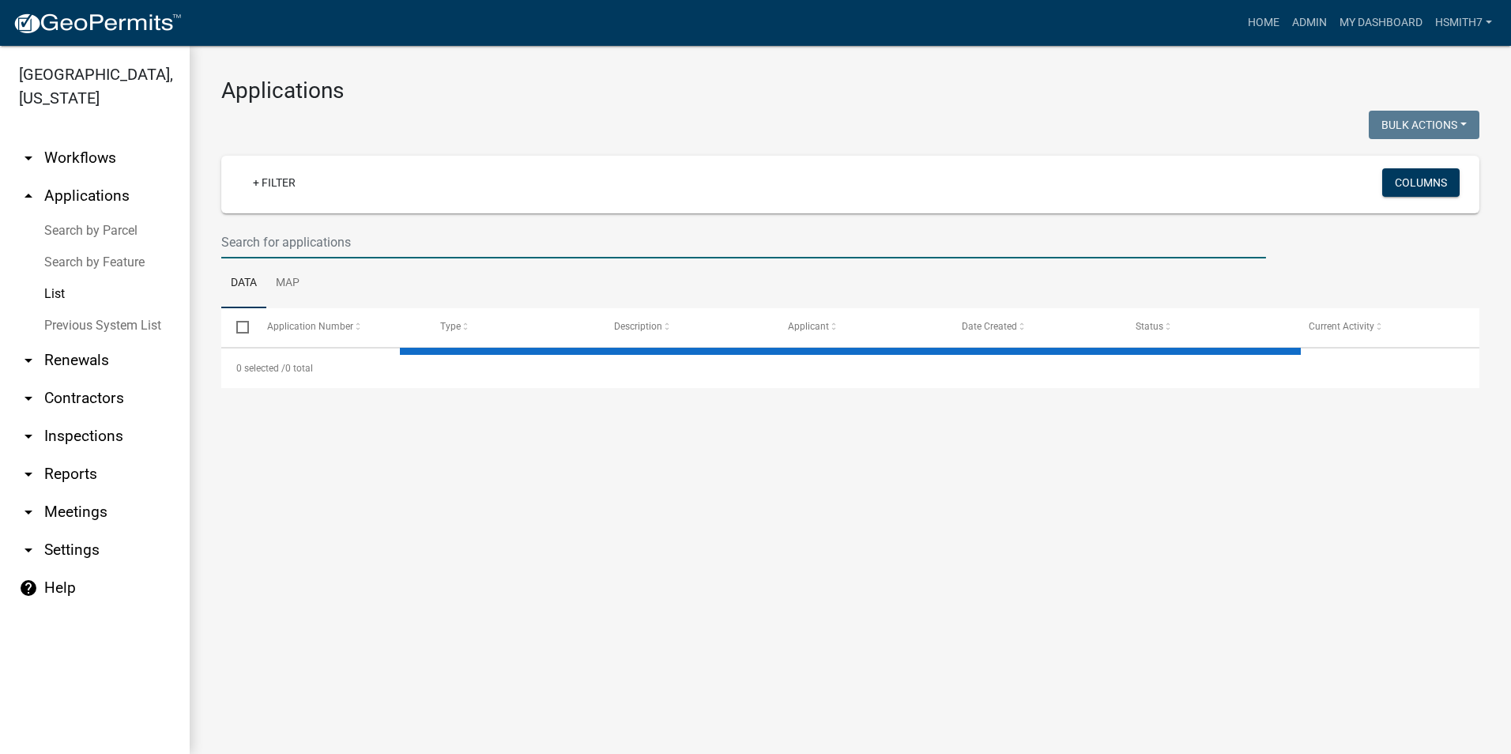
select select "3: 100"
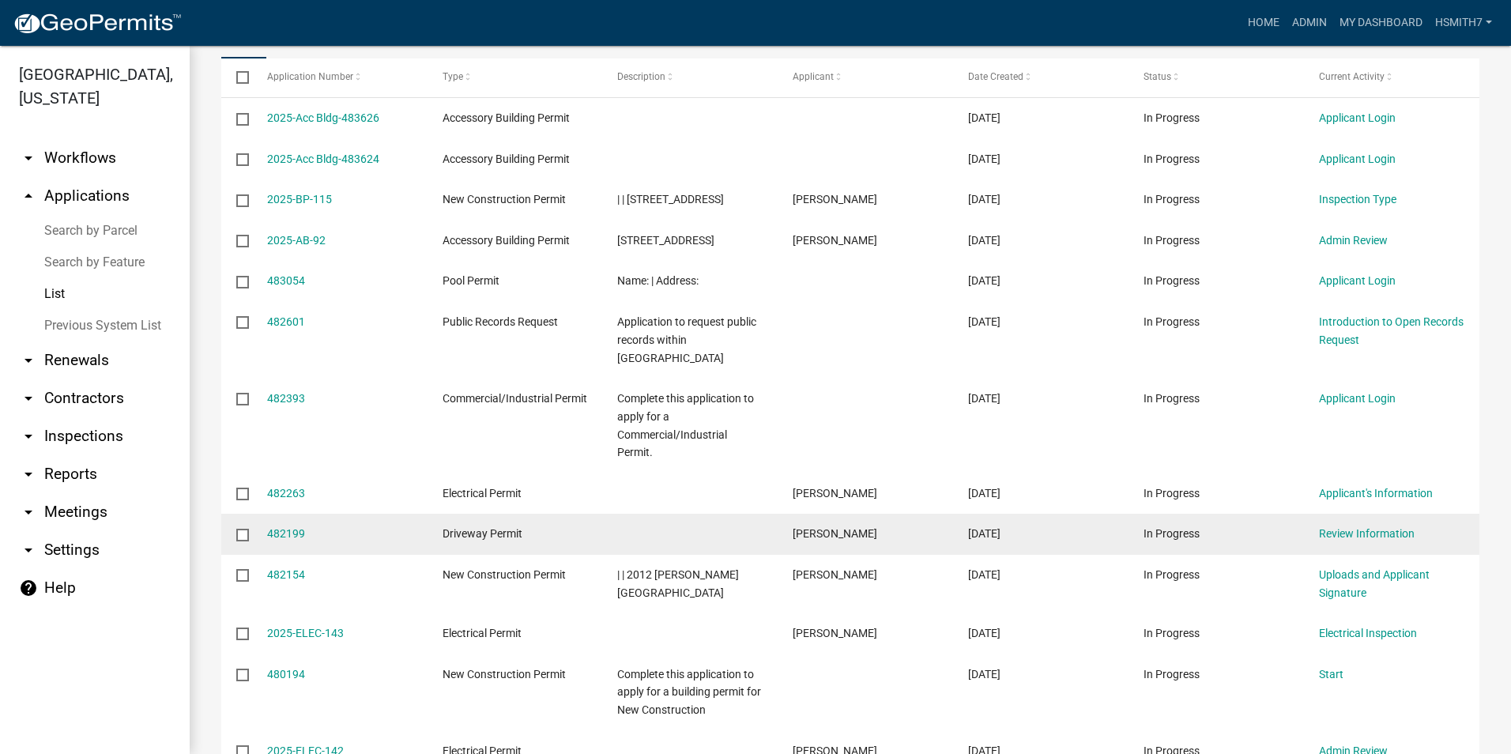
scroll to position [395, 0]
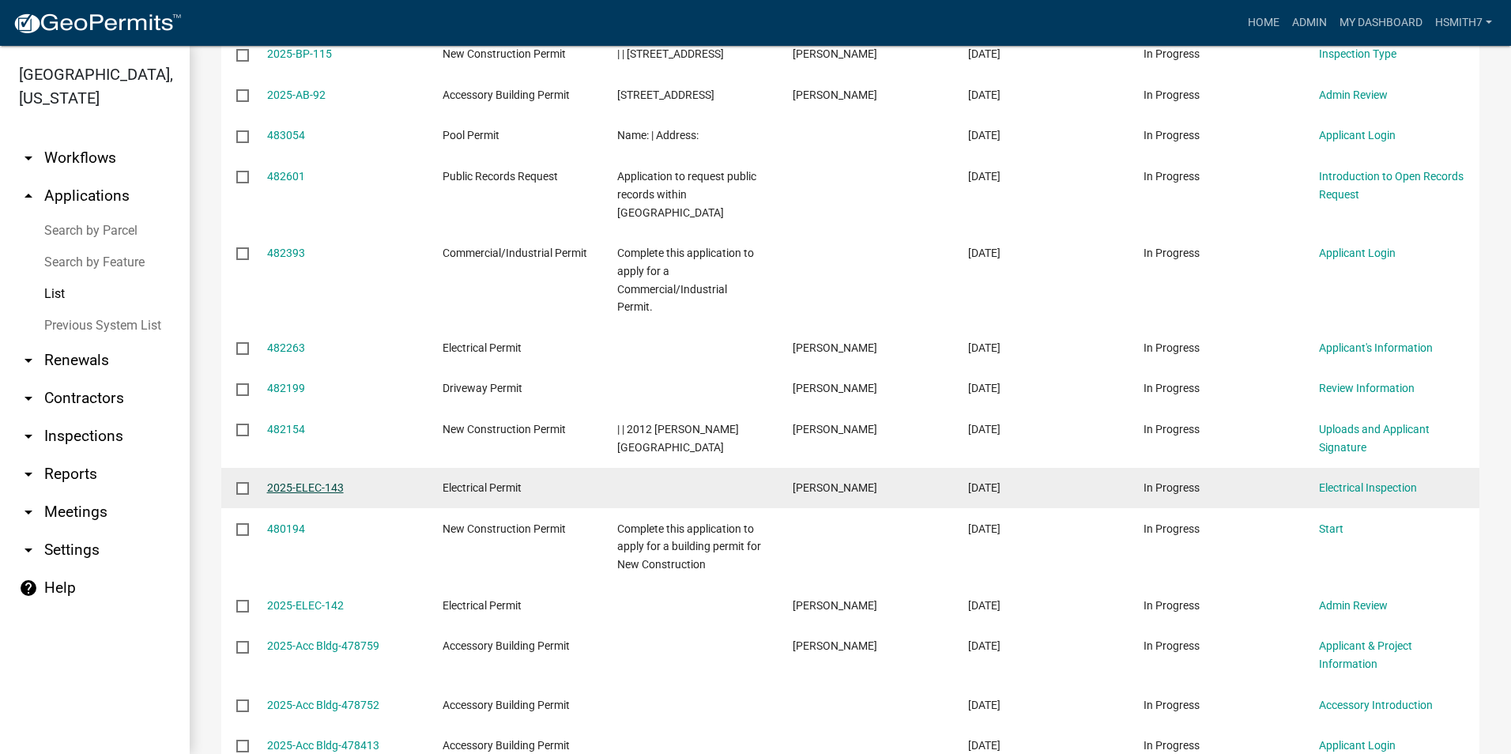
click at [326, 488] on link "2025-ELEC-143" at bounding box center [305, 487] width 77 height 13
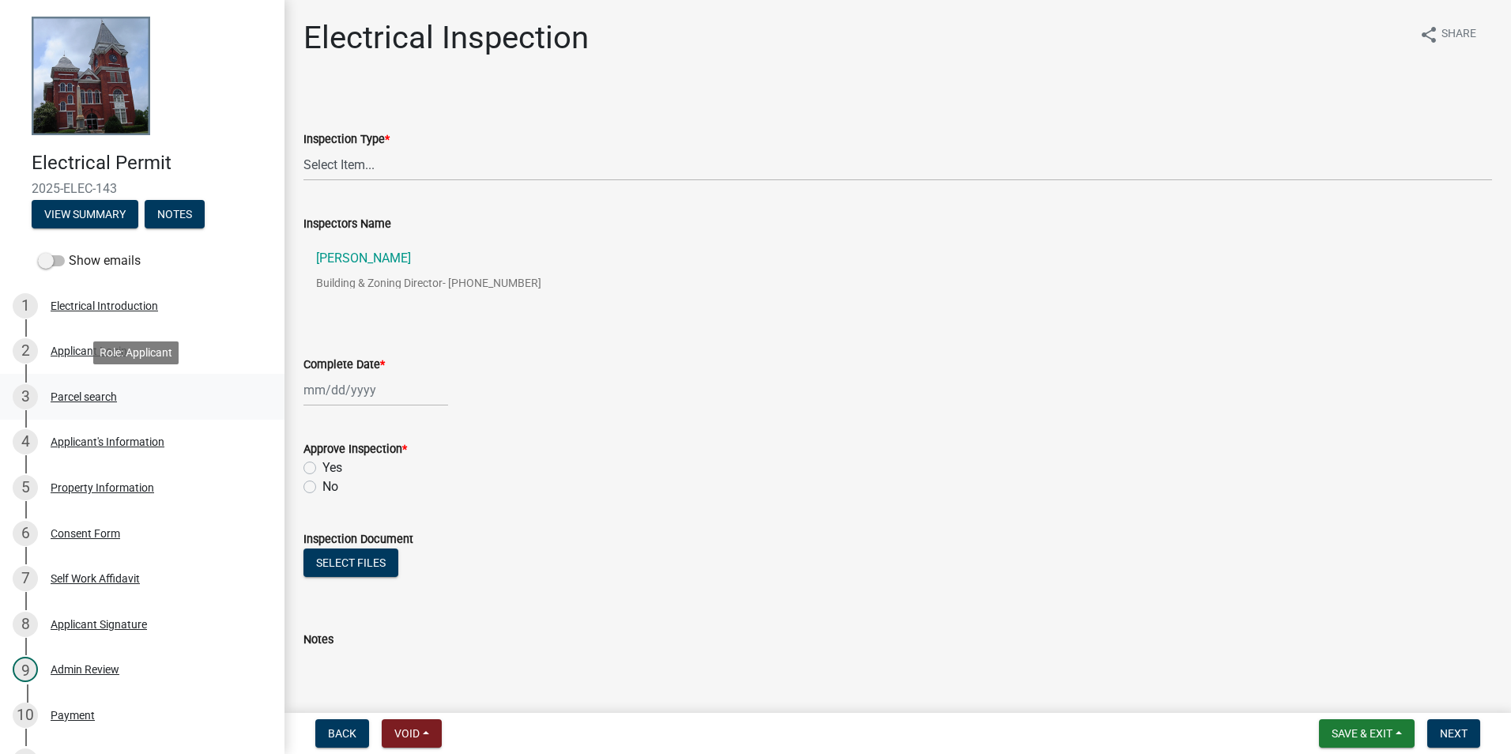
click at [161, 385] on div "3 Parcel search" at bounding box center [136, 396] width 247 height 25
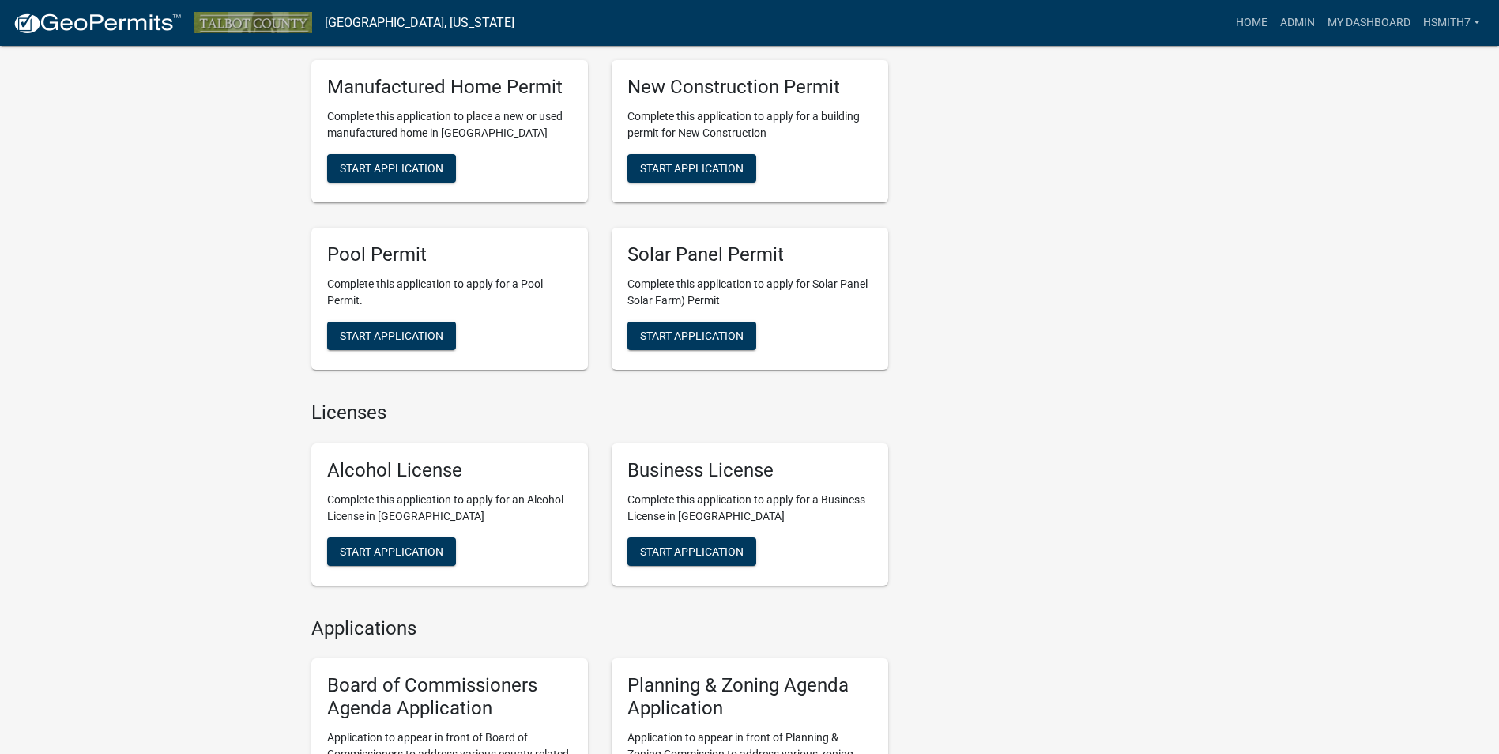
scroll to position [790, 0]
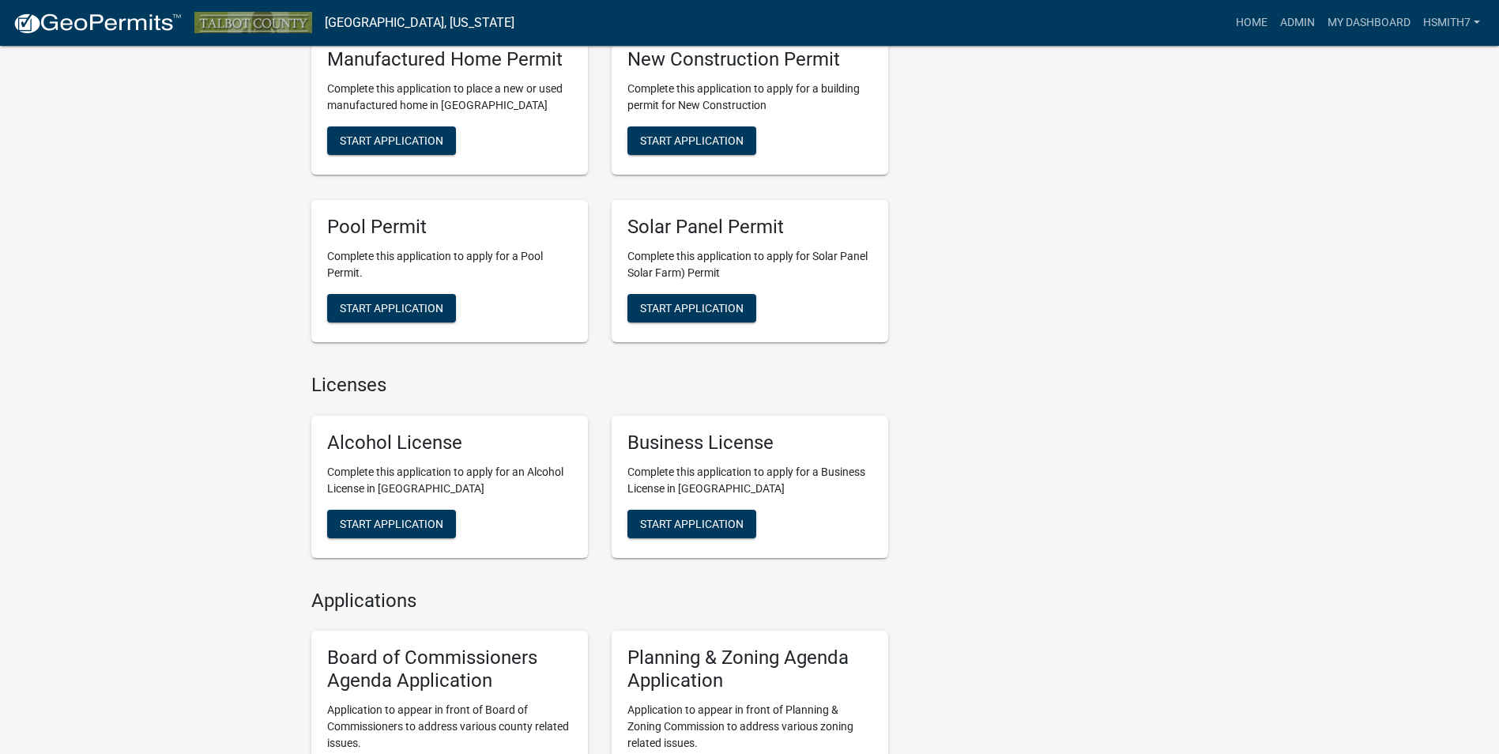
drag, startPoint x: 683, startPoint y: 503, endPoint x: 691, endPoint y: 501, distance: 8.1
click at [691, 501] on div "Business License Complete this application to apply for a Business License in […" at bounding box center [750, 487] width 277 height 142
click at [706, 526] on span "Start Application" at bounding box center [692, 523] width 104 height 13
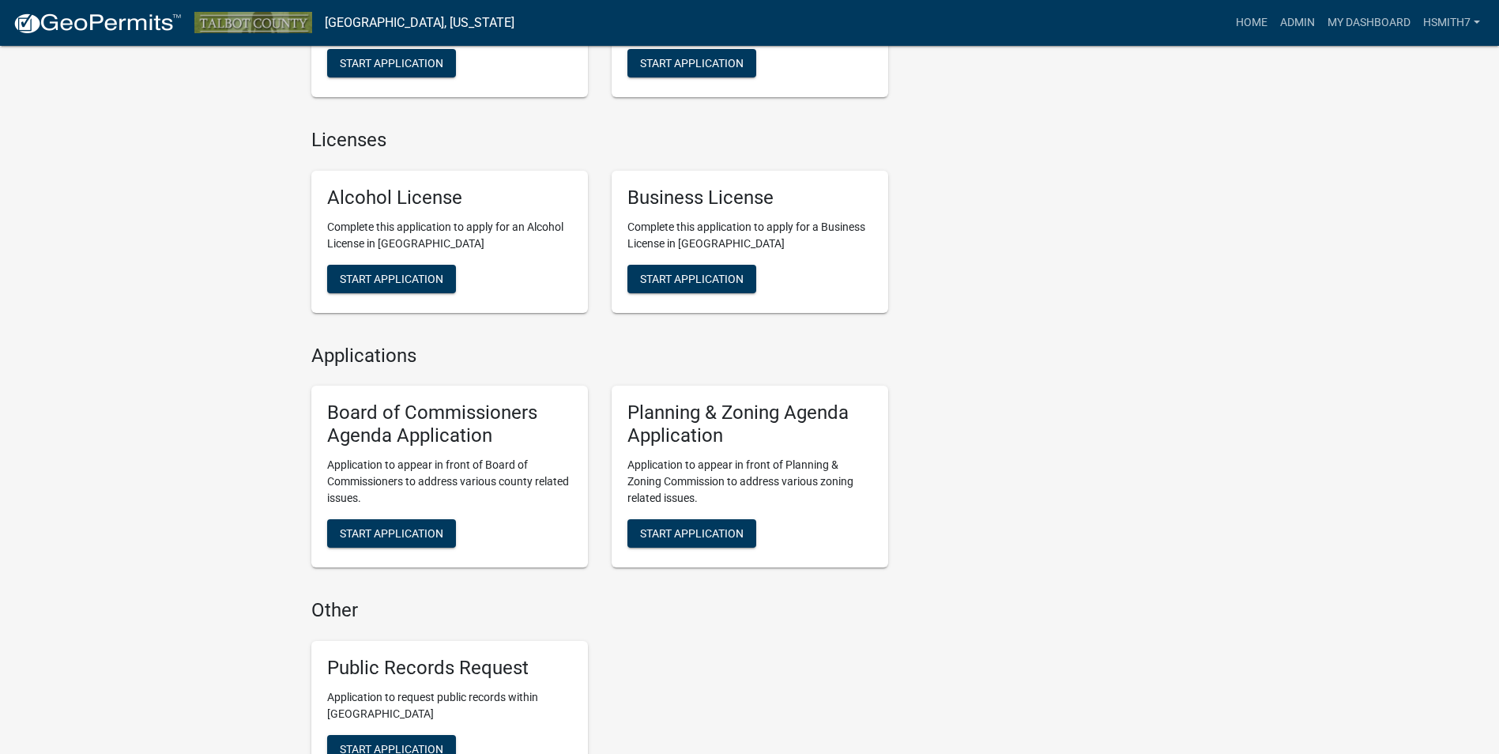
scroll to position [1343, 0]
